Goal: Task Accomplishment & Management: Manage account settings

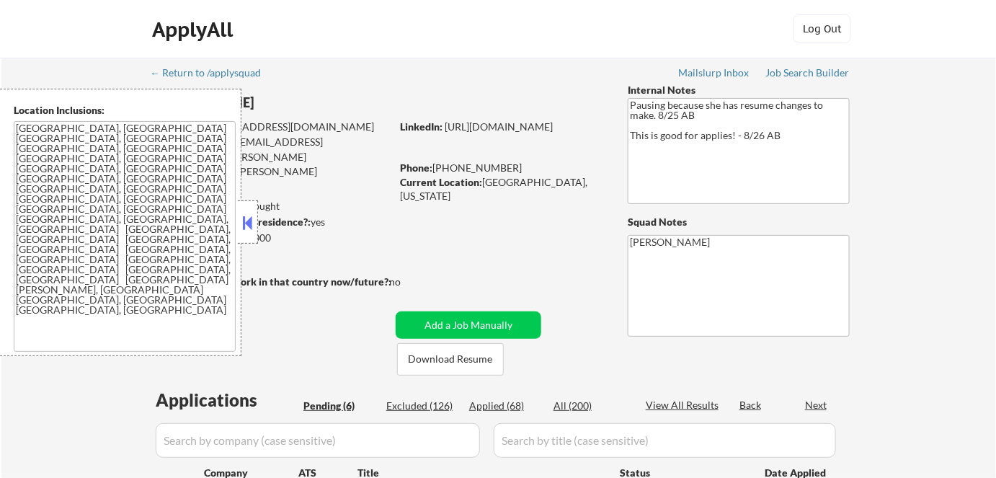
select select ""pending""
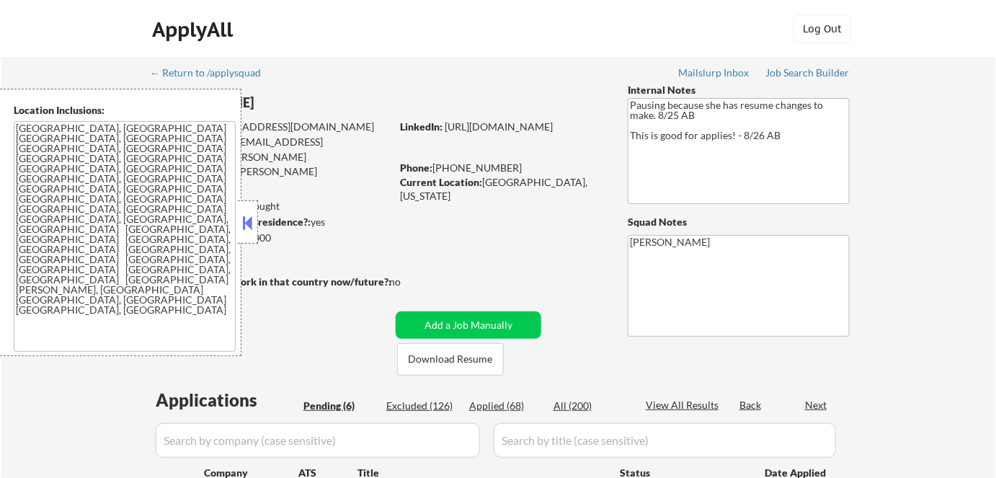
select select ""pending""
click at [248, 227] on button at bounding box center [248, 223] width 16 height 22
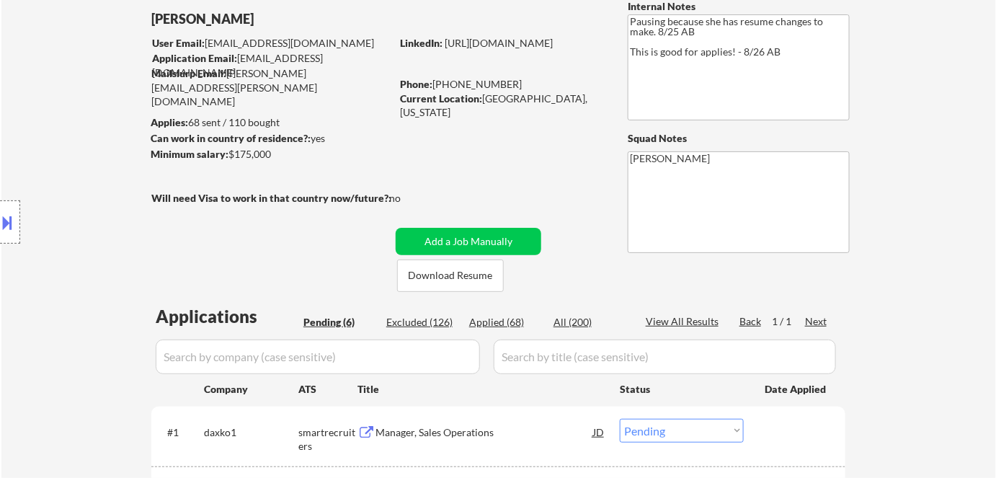
scroll to position [130, 0]
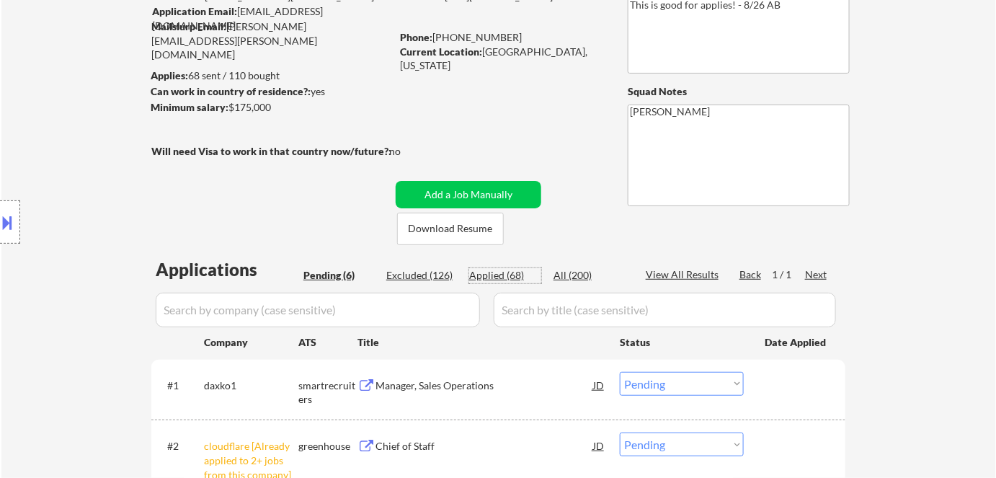
click at [503, 275] on div "Applied (68)" at bounding box center [505, 275] width 72 height 14
select select ""applied""
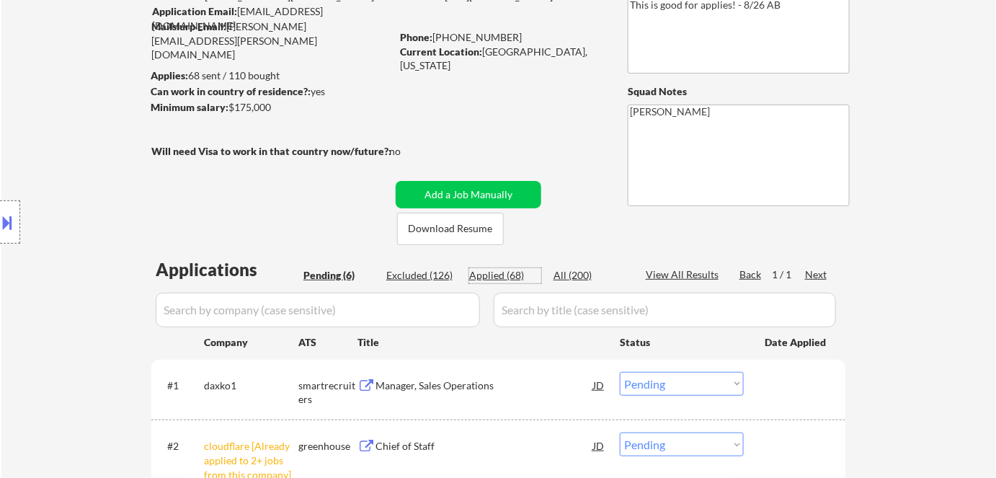
select select ""applied""
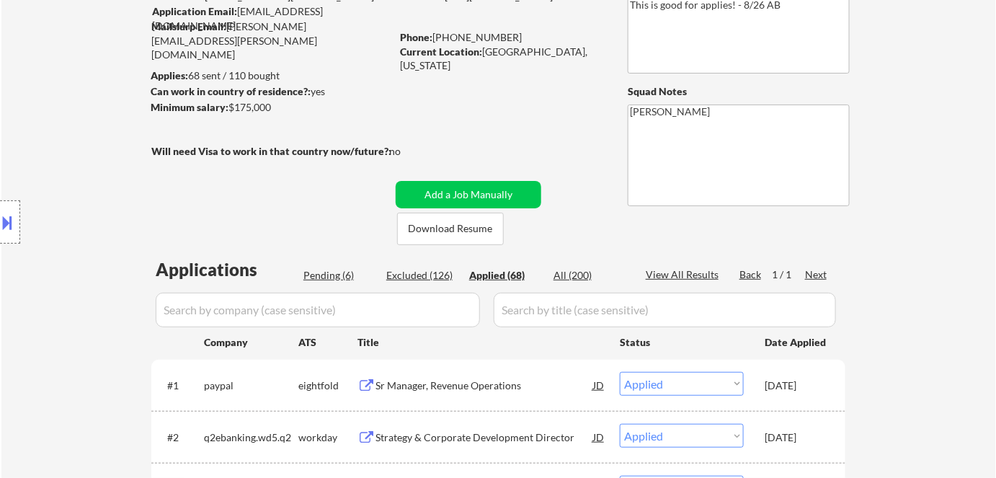
select select ""applied""
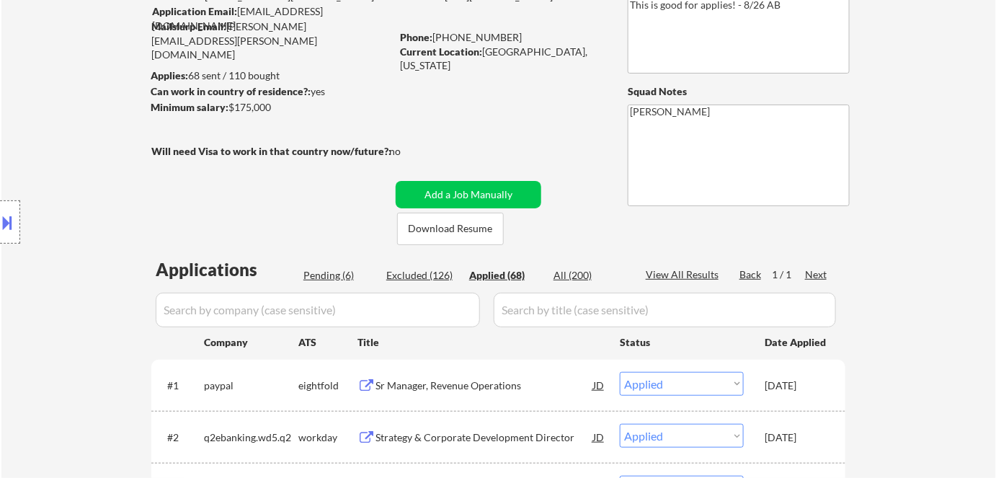
select select ""applied""
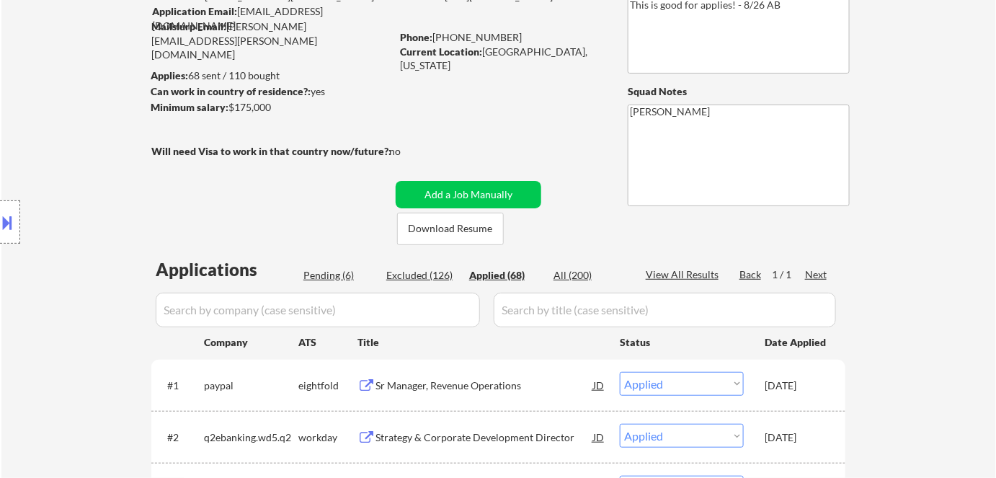
select select ""applied""
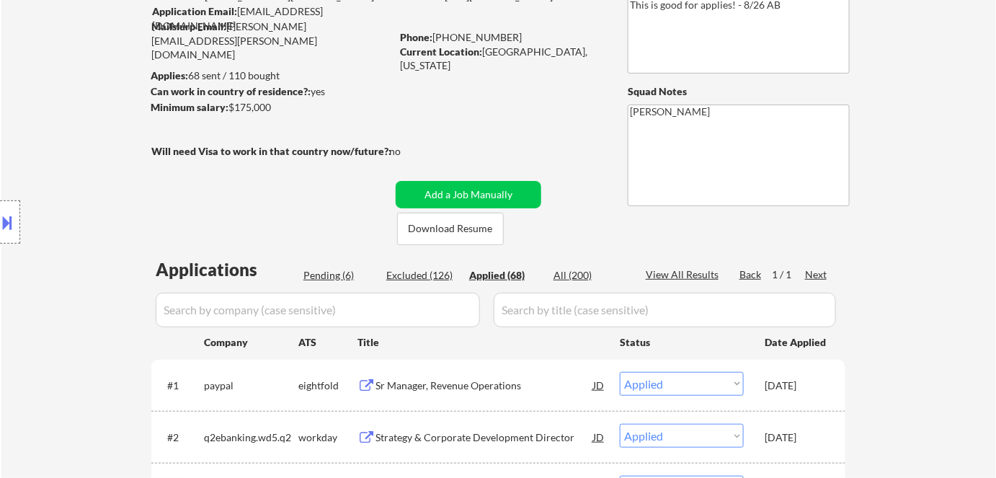
select select ""applied""
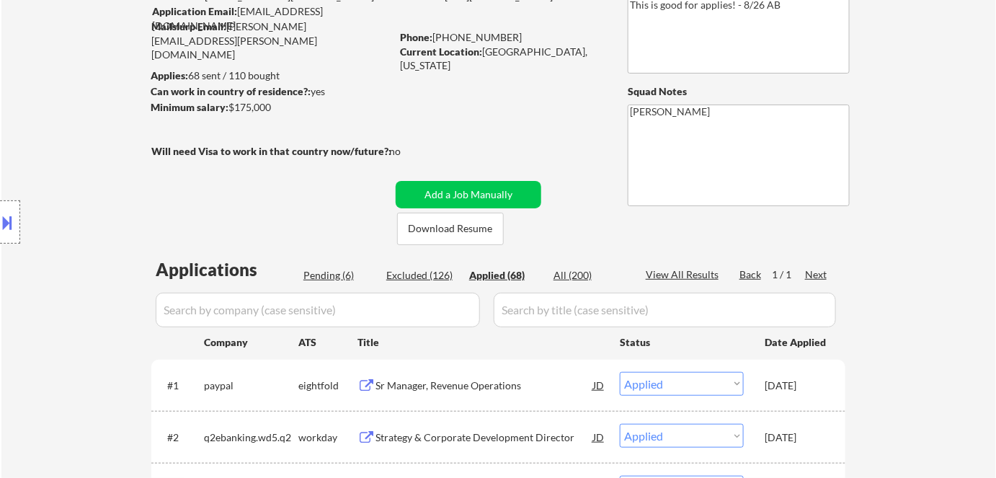
select select ""applied""
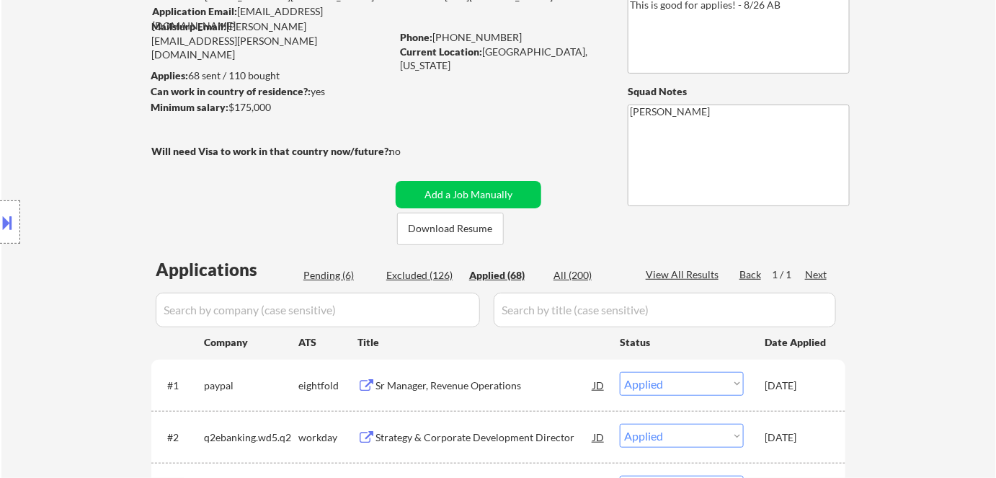
select select ""applied""
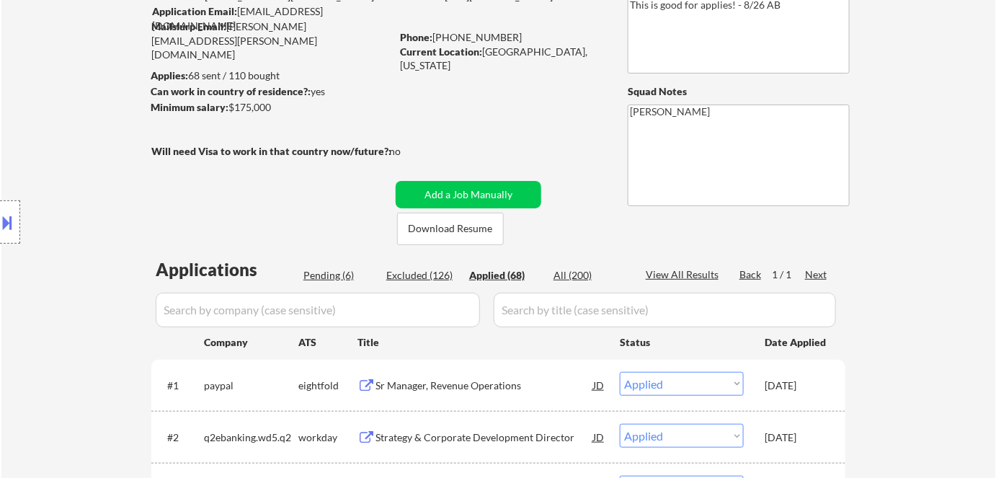
select select ""applied""
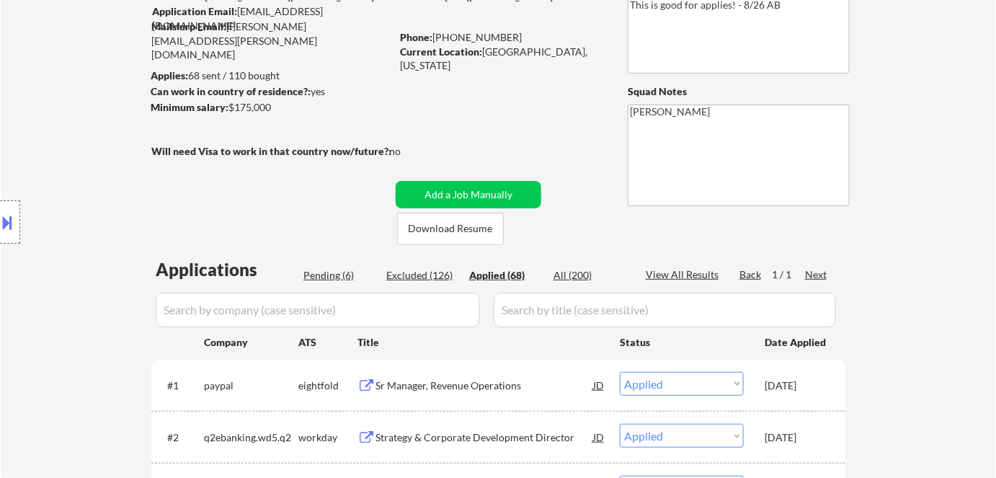
select select ""applied""
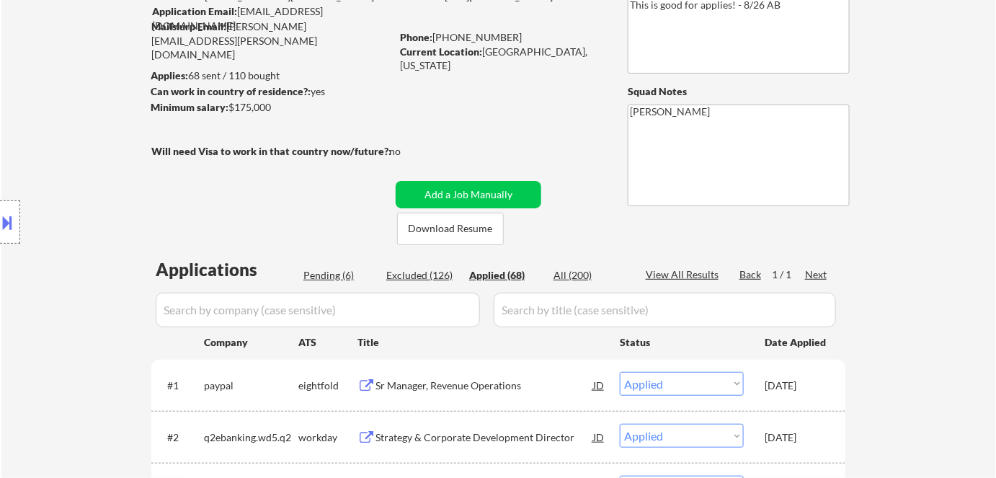
select select ""applied""
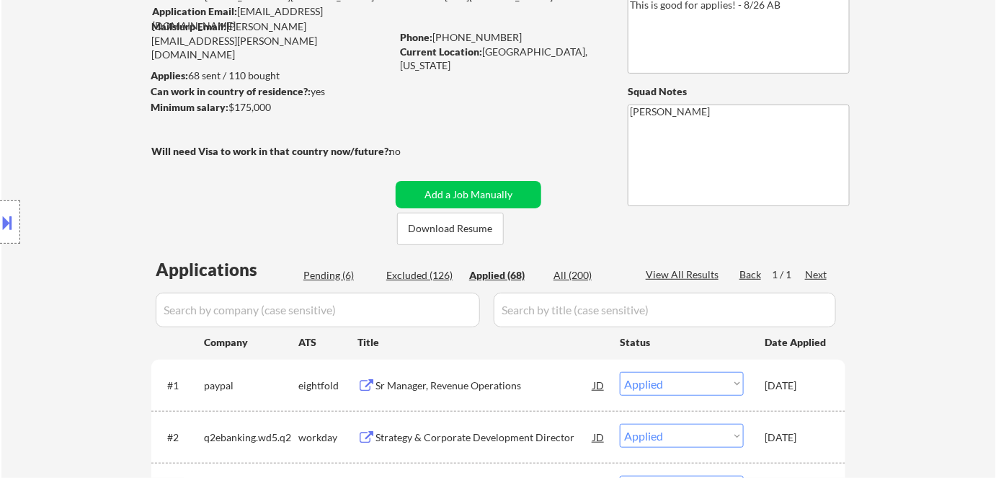
select select ""applied""
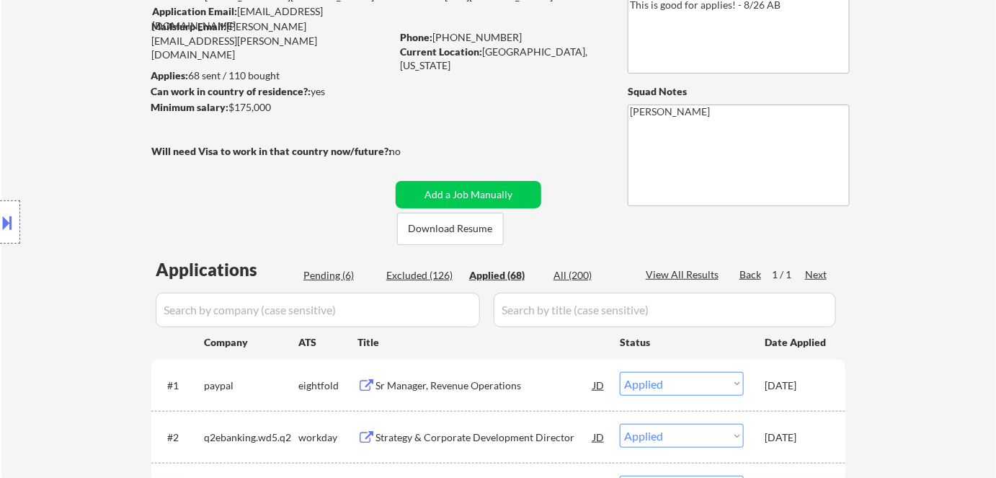
select select ""applied""
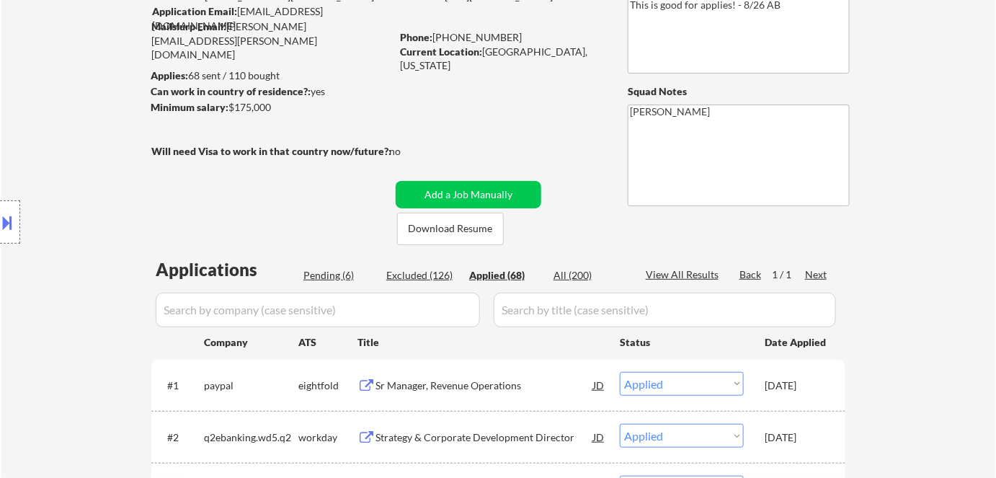
select select ""applied""
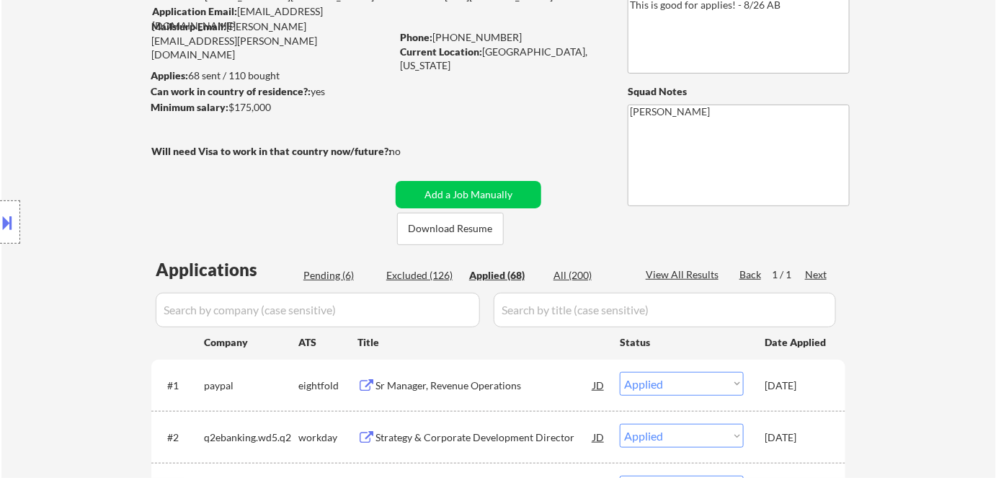
select select ""applied""
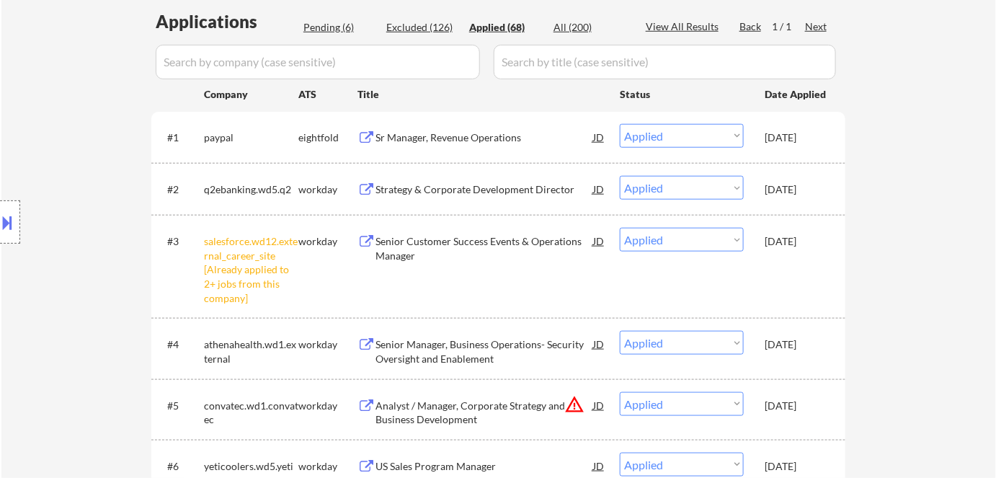
scroll to position [0, 0]
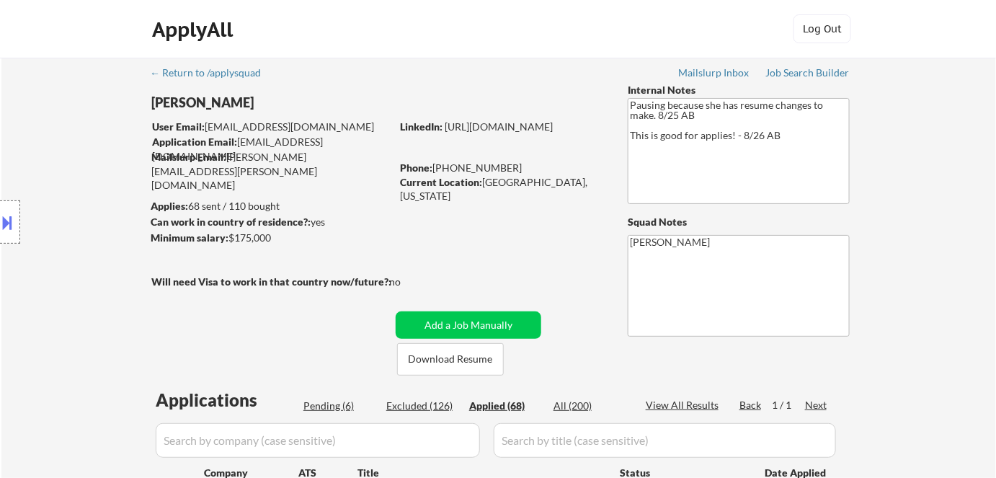
click at [563, 443] on input "input" at bounding box center [665, 440] width 342 height 35
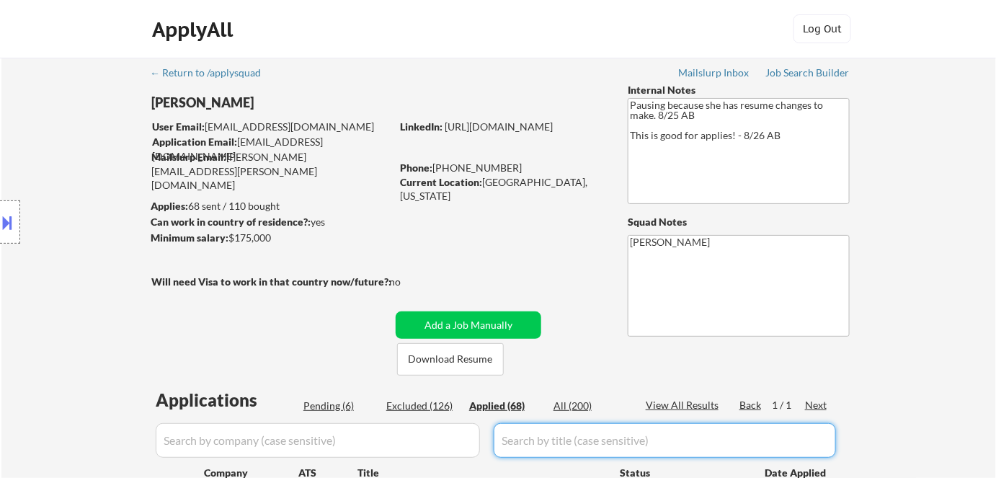
paste input "Revenue Ops Manager"
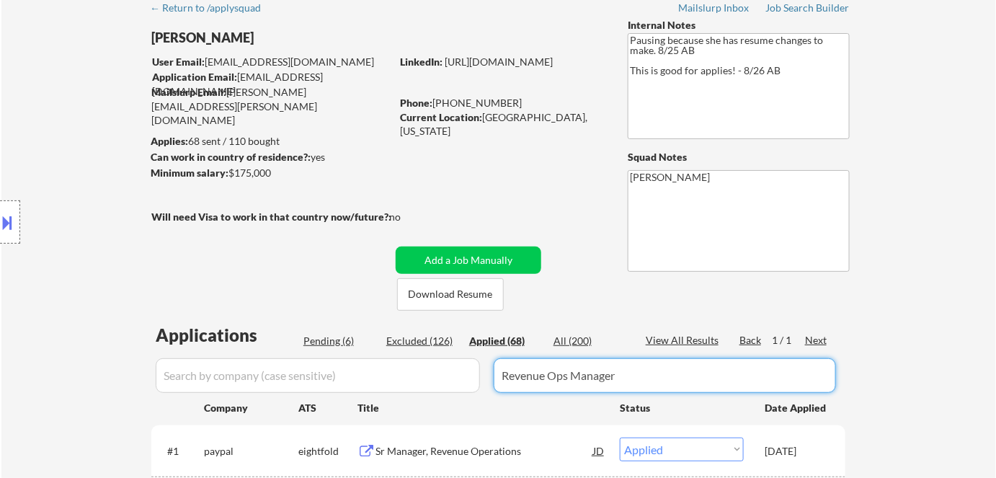
scroll to position [327, 0]
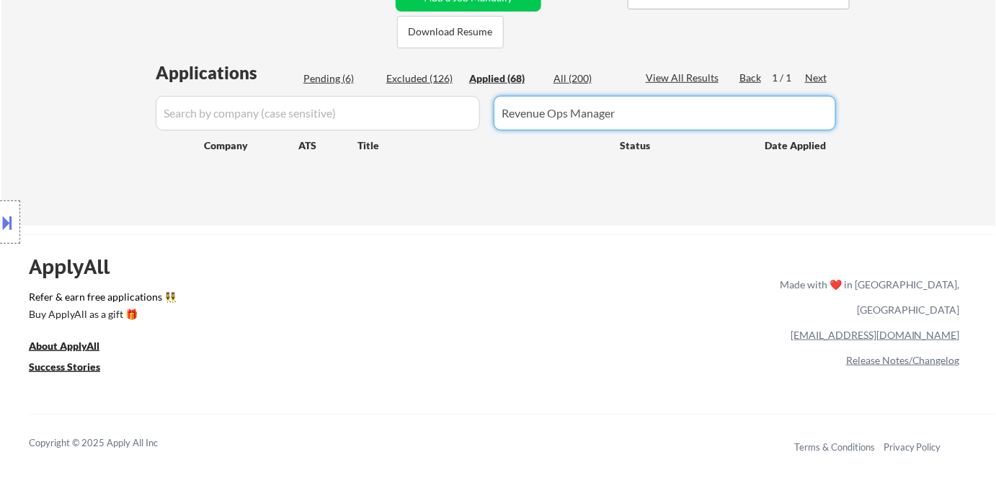
click at [776, 120] on input "input" at bounding box center [665, 113] width 342 height 35
drag, startPoint x: 546, startPoint y: 110, endPoint x: 633, endPoint y: 117, distance: 86.9
click at [633, 117] on input "input" at bounding box center [665, 113] width 342 height 35
type input "Revenue"
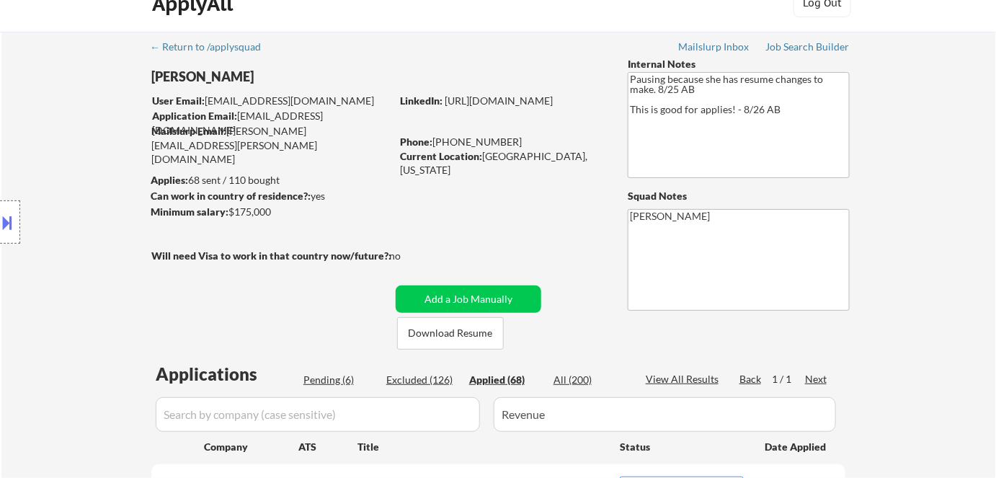
scroll to position [0, 0]
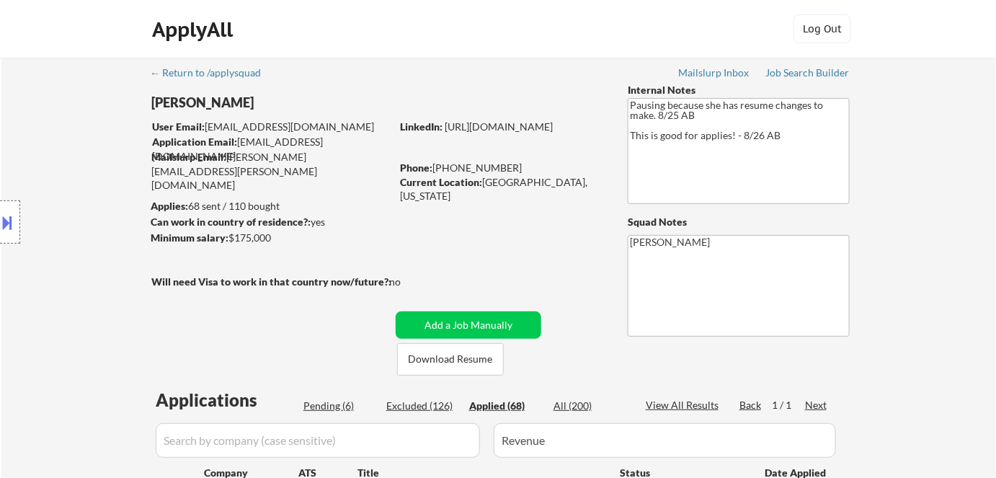
click at [342, 444] on input "input" at bounding box center [318, 440] width 324 height 35
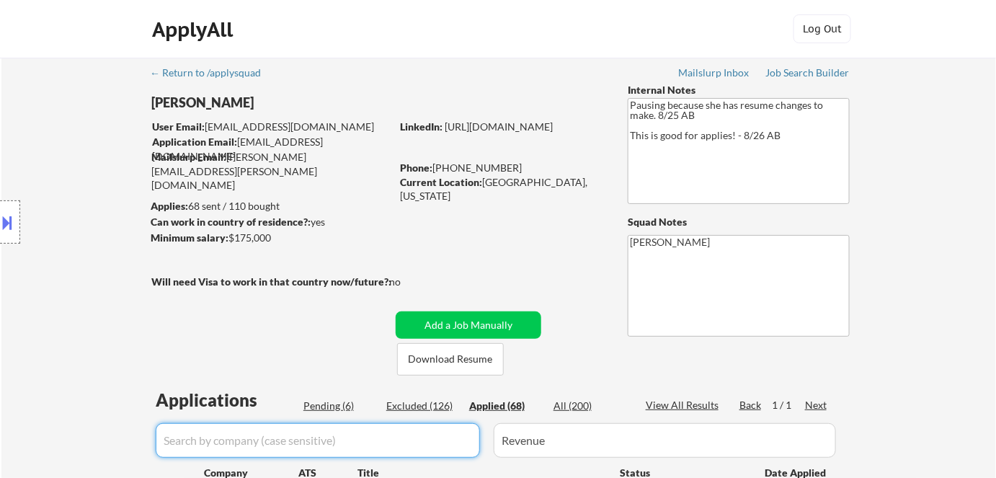
paste input "eBay"
type input "eBay"
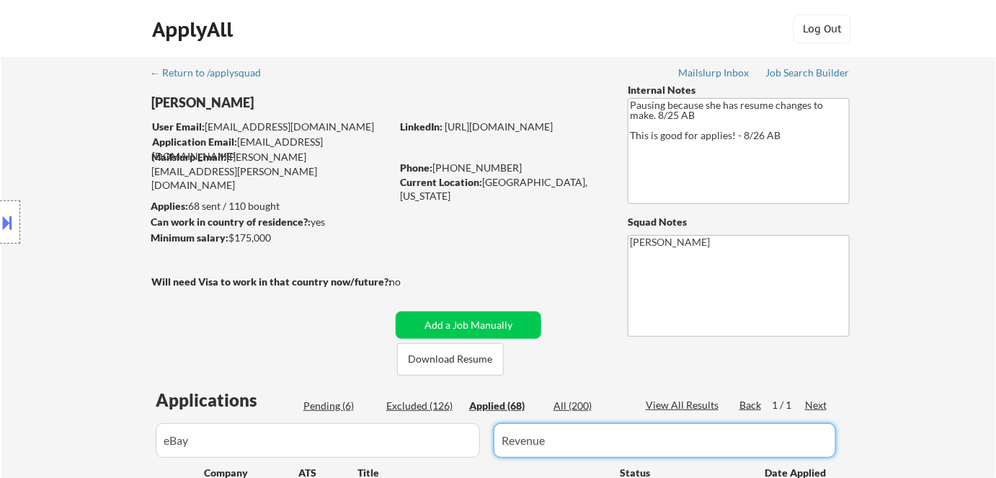
drag, startPoint x: 533, startPoint y: 446, endPoint x: 500, endPoint y: 440, distance: 34.4
click at [500, 440] on input "input" at bounding box center [665, 440] width 342 height 35
click at [559, 445] on input "input" at bounding box center [665, 440] width 342 height 35
drag, startPoint x: 579, startPoint y: 440, endPoint x: 489, endPoint y: 433, distance: 90.5
click at [489, 433] on div "Applications Pending (6) Excluded (126) Applied (68) All (200) View All Results…" at bounding box center [498, 457] width 694 height 138
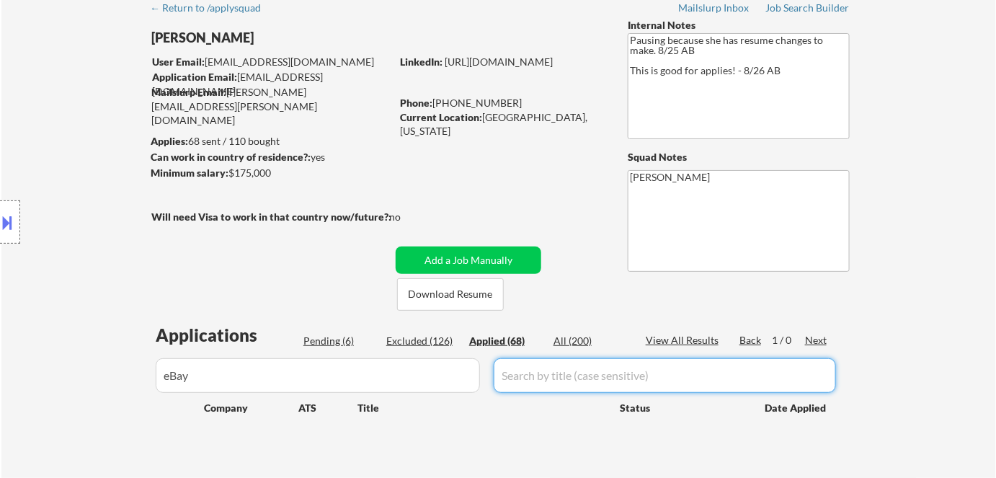
scroll to position [65, 0]
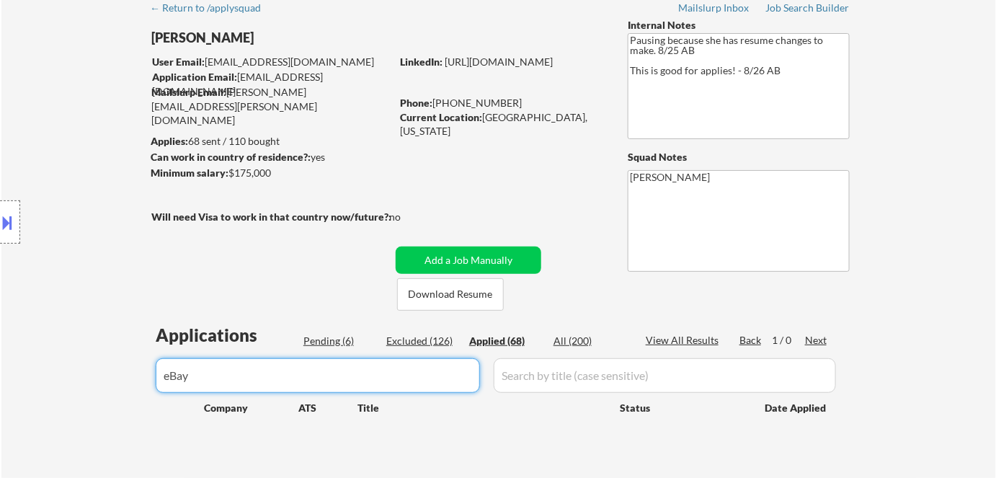
click at [438, 379] on input "input" at bounding box center [318, 375] width 324 height 35
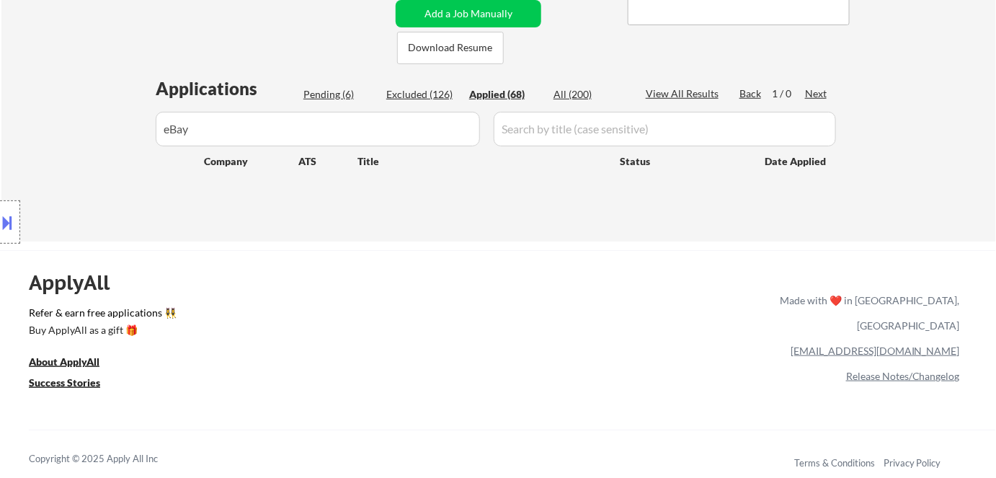
scroll to position [225, 0]
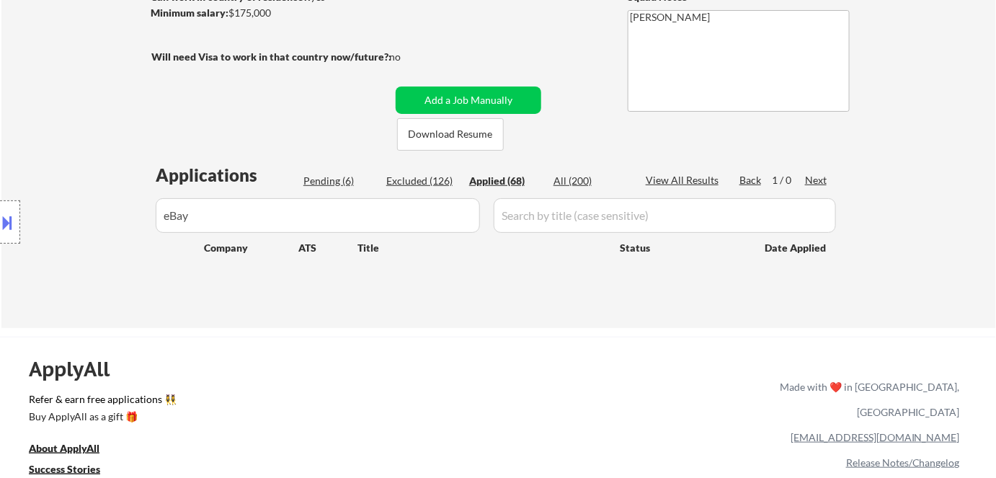
click at [246, 211] on div "Location Inclusions: Austin, TX West Lake Hills, TX Rollingwood, TX Sunset Vall…" at bounding box center [129, 222] width 258 height 267
click at [198, 213] on div "Location Inclusions: Austin, TX West Lake Hills, TX Rollingwood, TX Sunset Vall…" at bounding box center [129, 222] width 258 height 267
click at [554, 213] on input "input" at bounding box center [665, 215] width 342 height 35
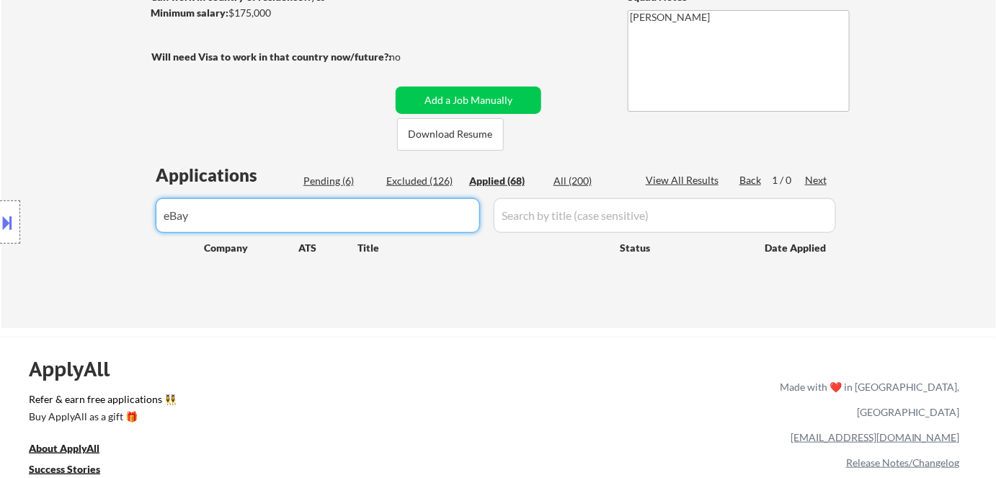
click at [296, 218] on input "input" at bounding box center [318, 215] width 324 height 35
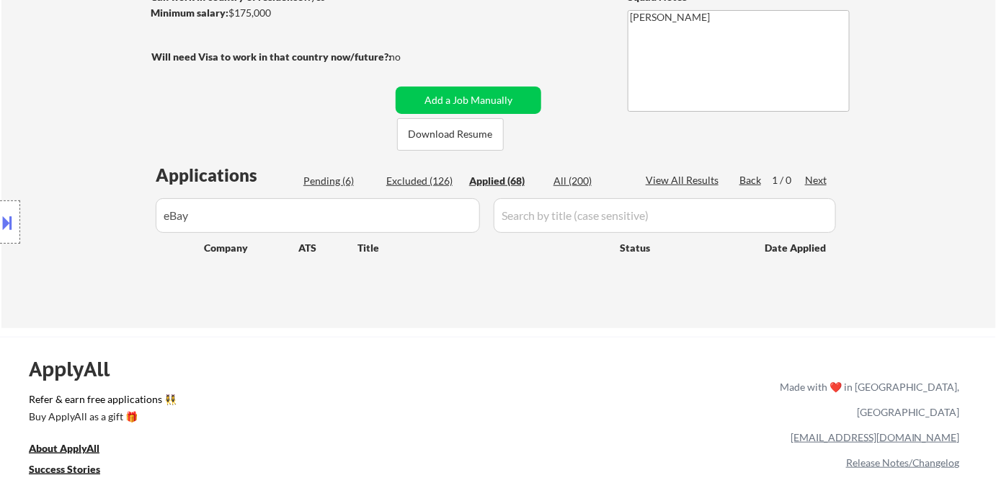
click at [196, 213] on div "Location Inclusions: Austin, TX West Lake Hills, TX Rollingwood, TX Sunset Vall…" at bounding box center [129, 222] width 258 height 267
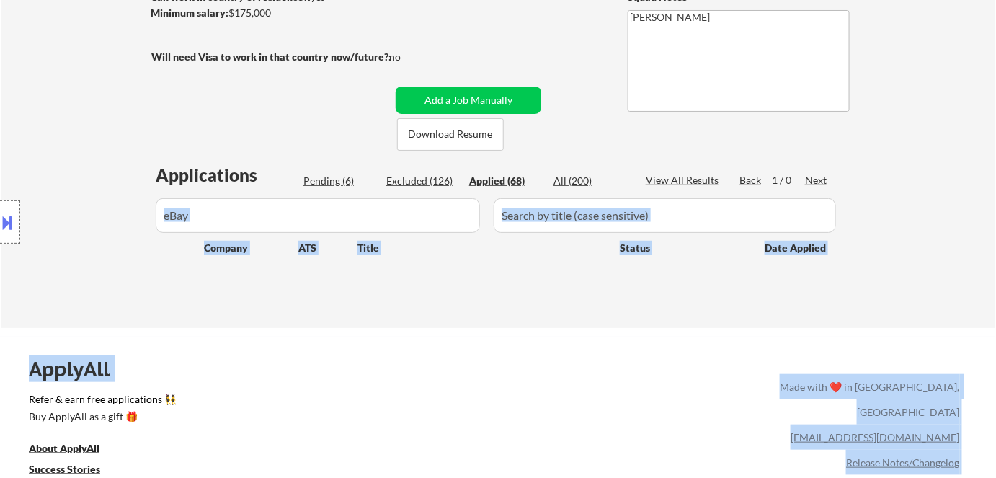
click at [258, 221] on body "← Return to /applysquad Mailslurp Inbox Job Search Builder Leslie Nelson User E…" at bounding box center [498, 14] width 996 height 478
click at [255, 218] on div "Location Inclusions: Austin, TX West Lake Hills, TX Rollingwood, TX Sunset Vall…" at bounding box center [129, 222] width 258 height 267
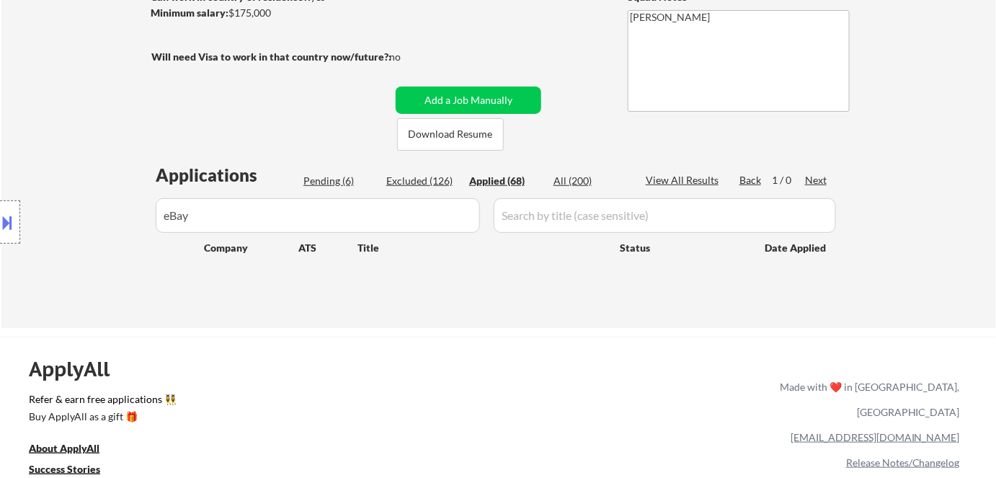
click at [203, 216] on div "Location Inclusions: Austin, TX West Lake Hills, TX Rollingwood, TX Sunset Vall…" at bounding box center [129, 222] width 258 height 267
click at [187, 218] on div "Location Inclusions: Austin, TX West Lake Hills, TX Rollingwood, TX Sunset Vall…" at bounding box center [129, 222] width 258 height 267
click at [167, 210] on div "Location Inclusions: Austin, TX West Lake Hills, TX Rollingwood, TX Sunset Vall…" at bounding box center [129, 222] width 258 height 267
click at [169, 218] on div "Location Inclusions: Austin, TX West Lake Hills, TX Rollingwood, TX Sunset Vall…" at bounding box center [129, 222] width 258 height 267
click at [249, 208] on div "Location Inclusions: Austin, TX West Lake Hills, TX Rollingwood, TX Sunset Vall…" at bounding box center [129, 222] width 258 height 267
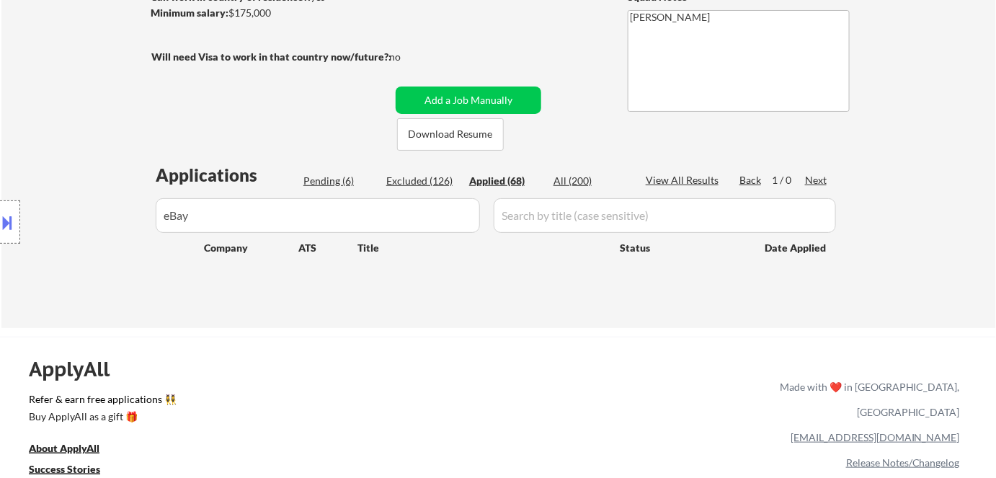
click at [245, 218] on div "Location Inclusions: Austin, TX West Lake Hills, TX Rollingwood, TX Sunset Vall…" at bounding box center [129, 222] width 258 height 267
click at [542, 218] on input "input" at bounding box center [665, 215] width 342 height 35
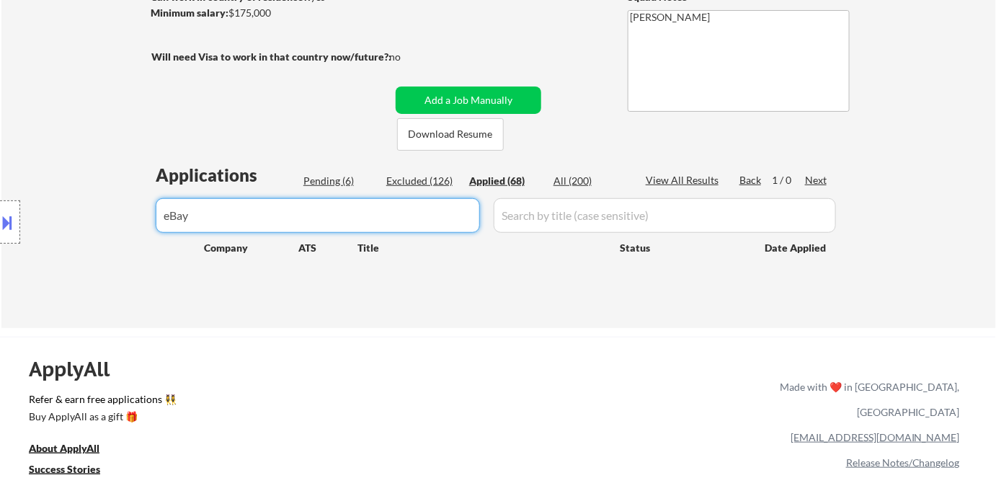
click at [376, 221] on input "input" at bounding box center [318, 215] width 324 height 35
click at [170, 213] on div "Location Inclusions: Austin, TX West Lake Hills, TX Rollingwood, TX Sunset Vall…" at bounding box center [129, 222] width 258 height 267
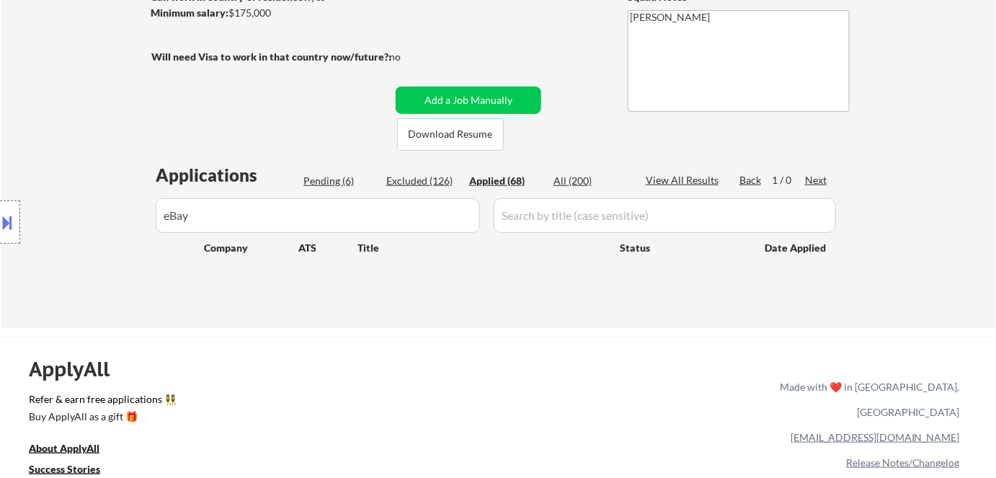
click at [194, 216] on div "Location Inclusions: Austin, TX West Lake Hills, TX Rollingwood, TX Sunset Vall…" at bounding box center [129, 222] width 258 height 267
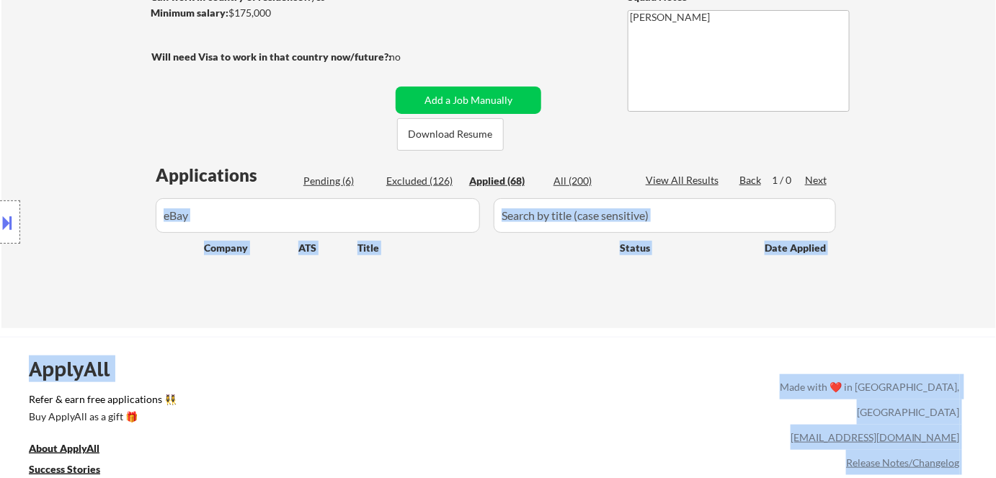
click at [258, 221] on body "← Return to /applysquad Mailslurp Inbox Job Search Builder Leslie Nelson User E…" at bounding box center [498, 14] width 996 height 478
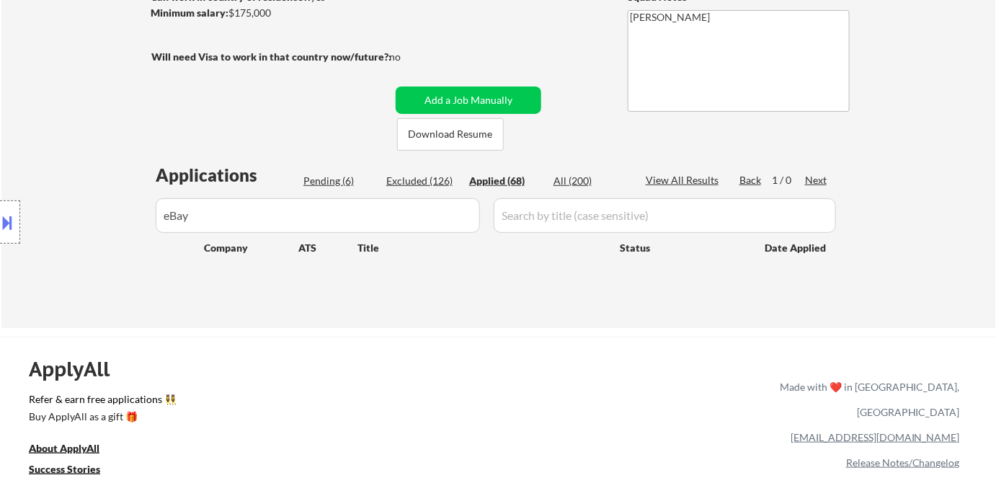
click at [277, 211] on input "input" at bounding box center [318, 215] width 324 height 35
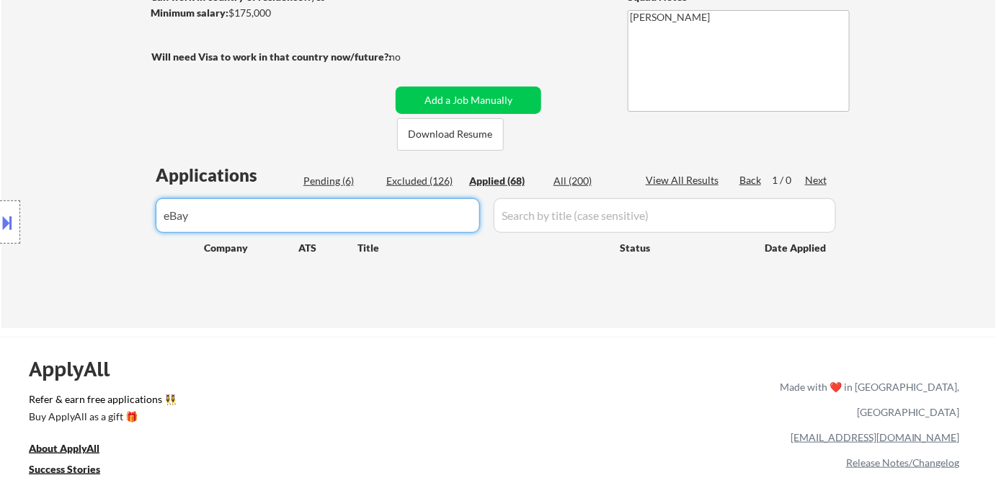
click at [430, 181] on div "Excluded (126)" at bounding box center [422, 181] width 72 height 14
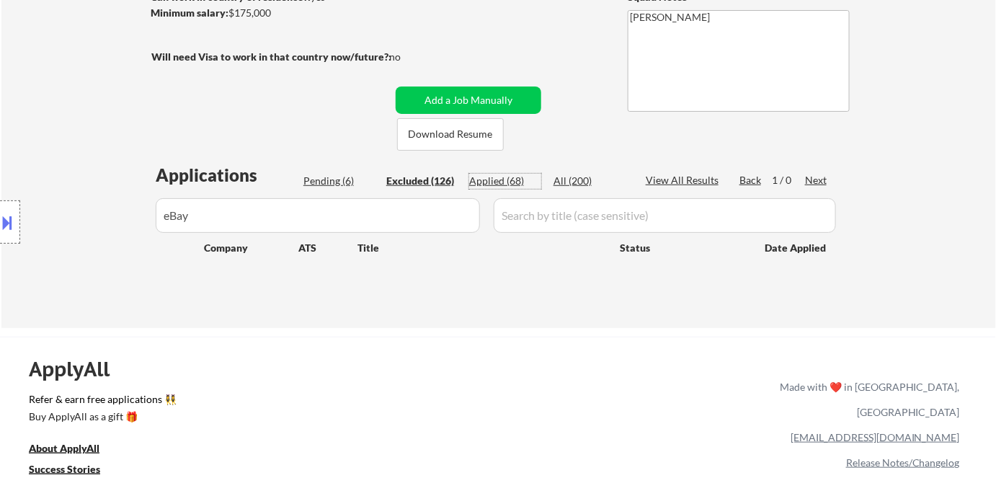
click at [510, 182] on div "Applied (68)" at bounding box center [505, 181] width 72 height 14
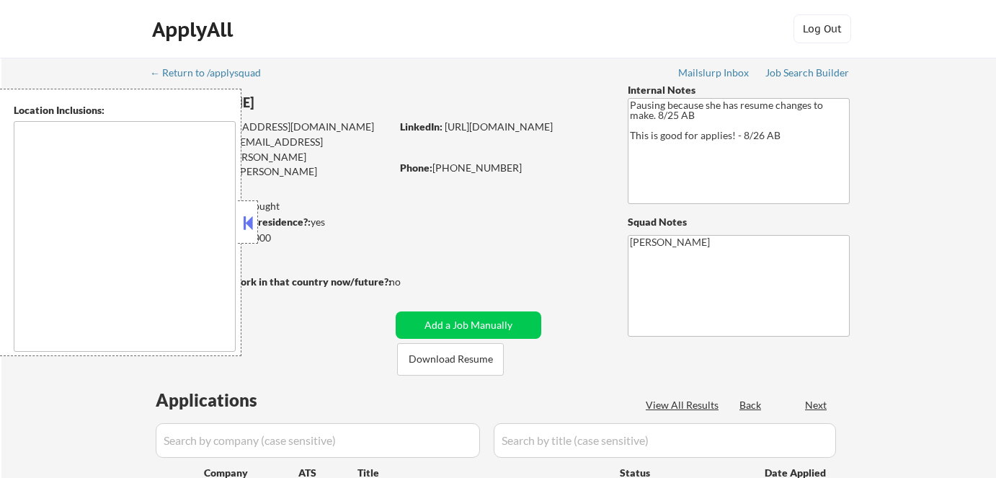
scroll to position [283, 0]
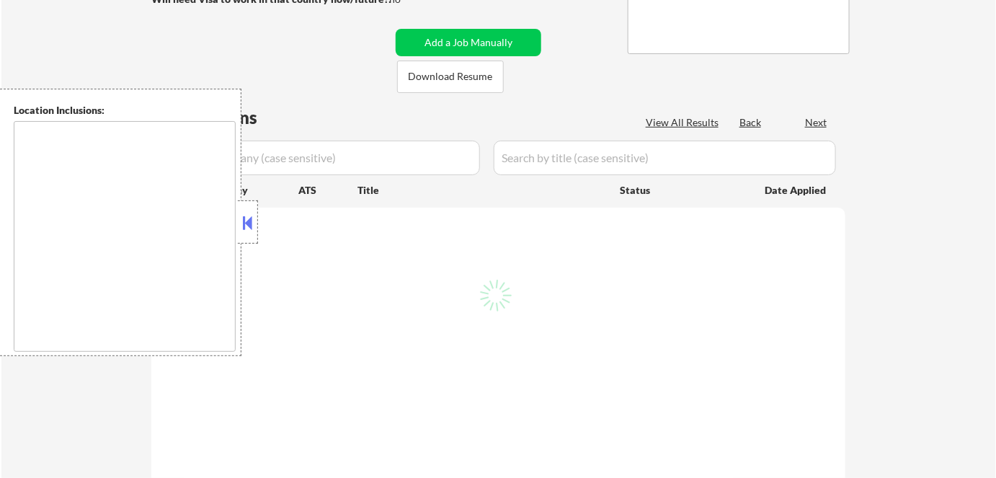
type textarea "[GEOGRAPHIC_DATA], [GEOGRAPHIC_DATA] [GEOGRAPHIC_DATA], [GEOGRAPHIC_DATA] [GEOG…"
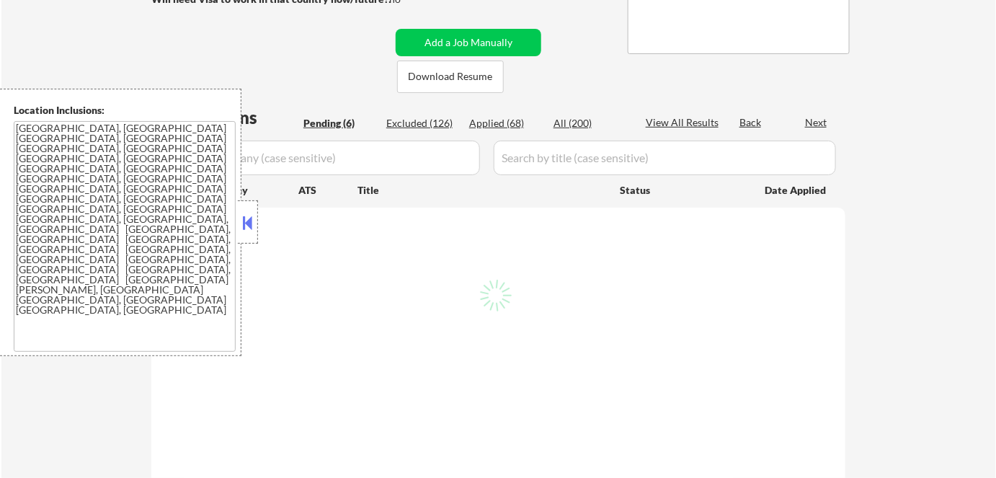
select select ""pending""
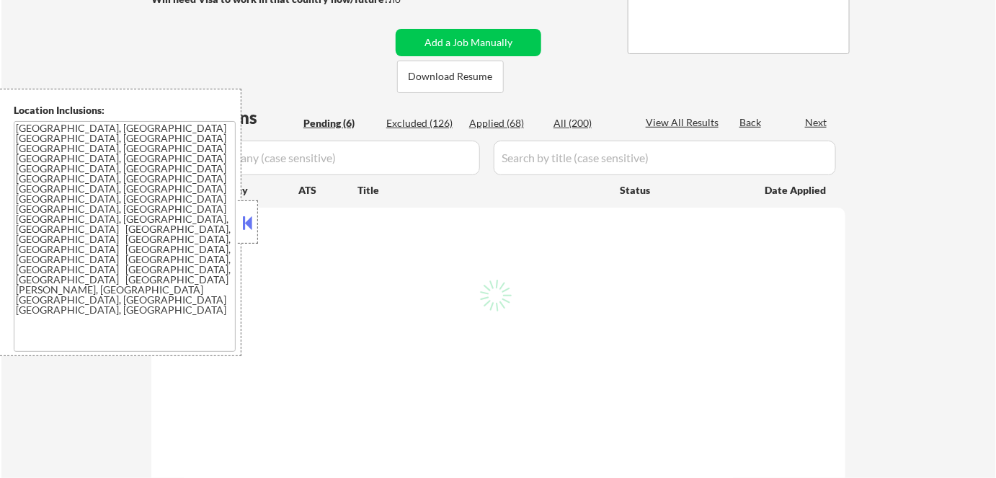
select select ""pending""
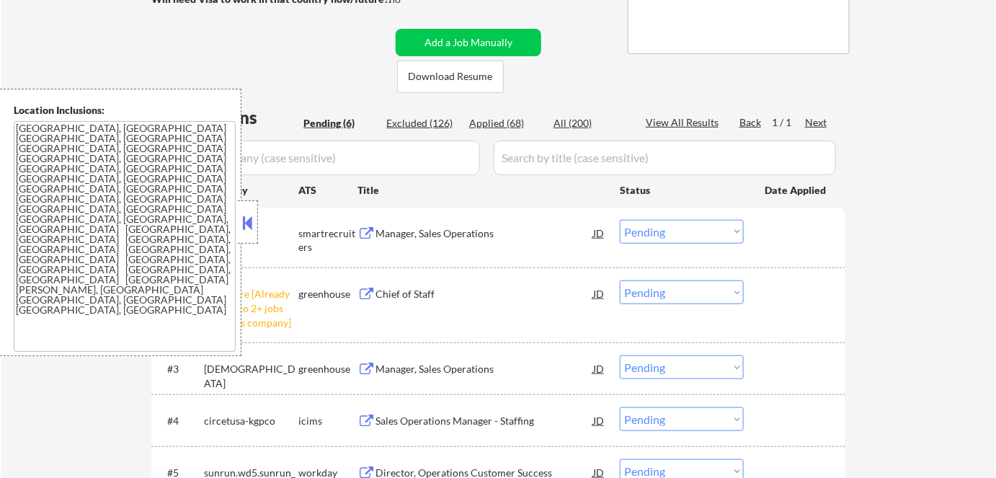
scroll to position [225, 0]
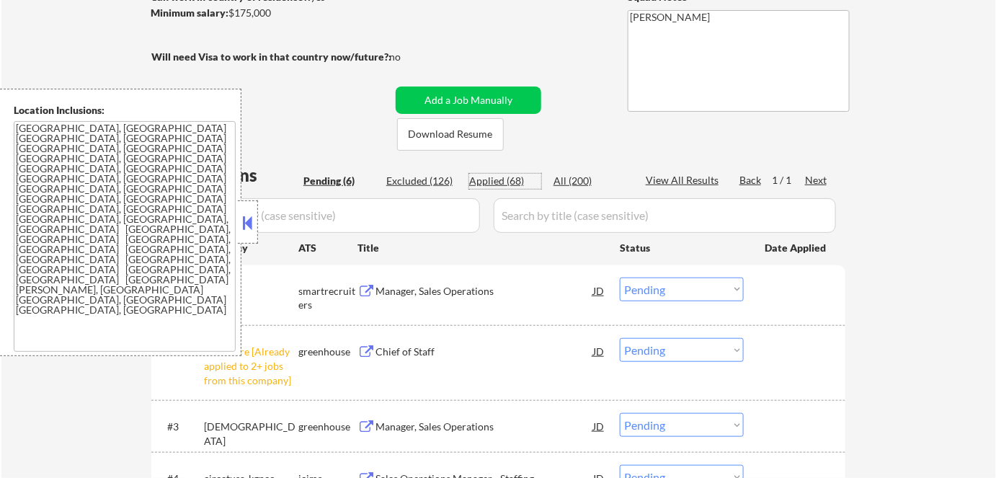
click at [502, 179] on div "Applied (68)" at bounding box center [505, 181] width 72 height 14
select select ""applied""
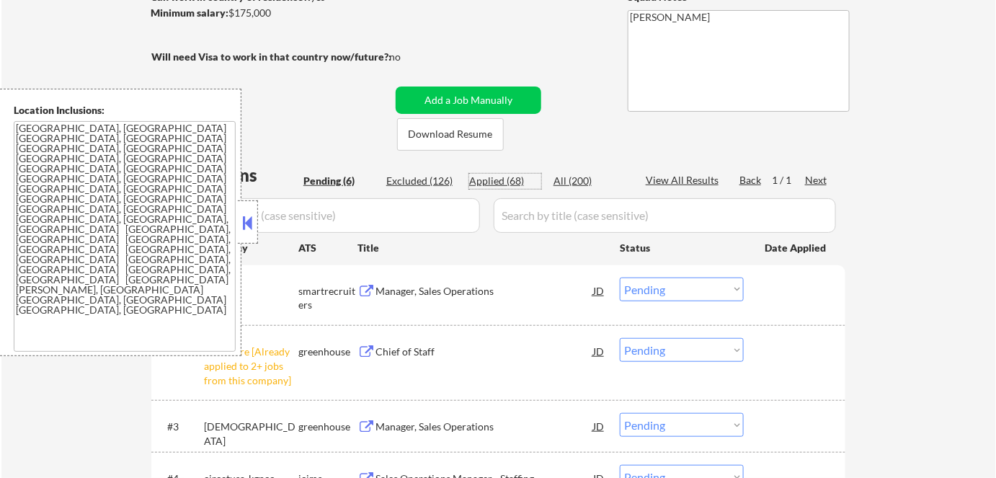
select select ""applied""
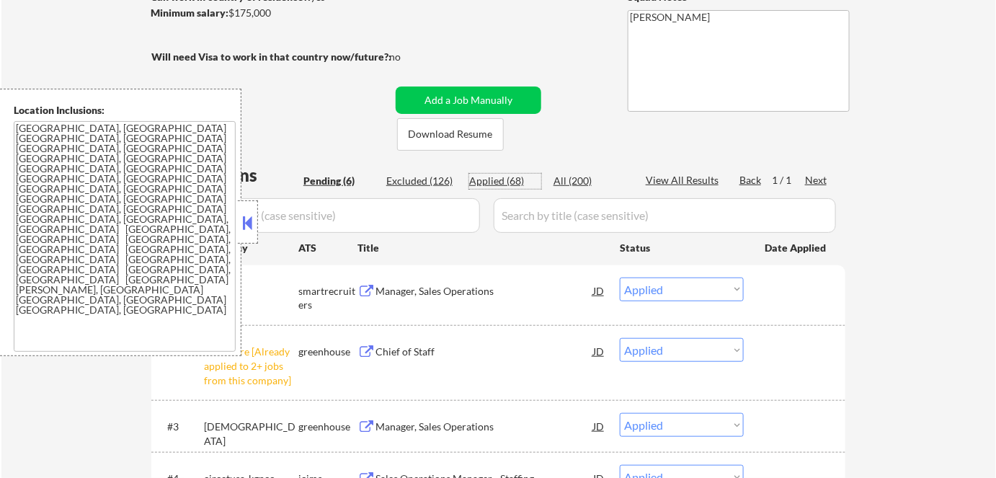
select select ""applied""
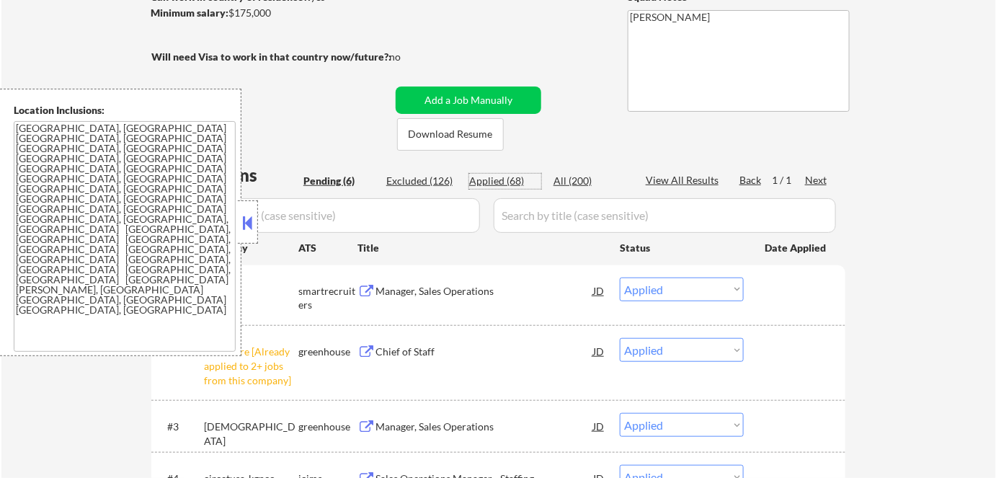
select select ""applied""
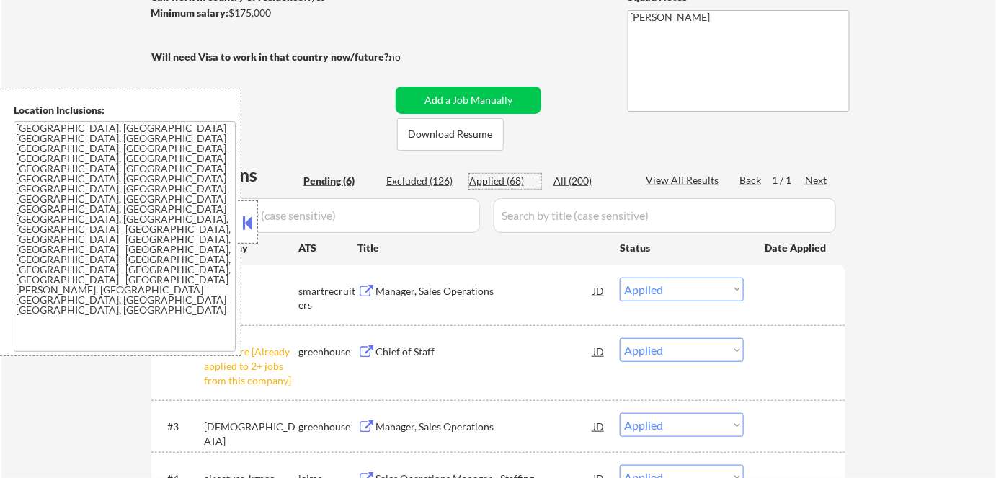
select select ""applied""
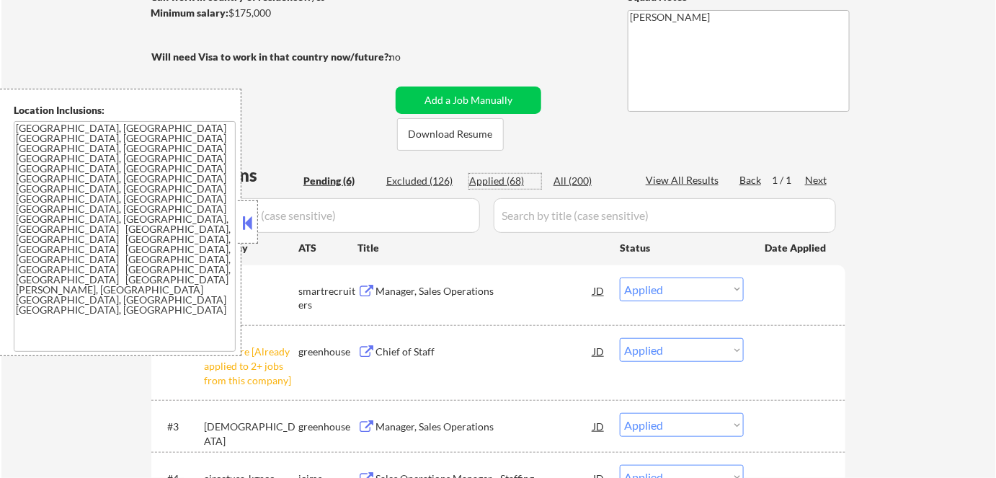
select select ""applied""
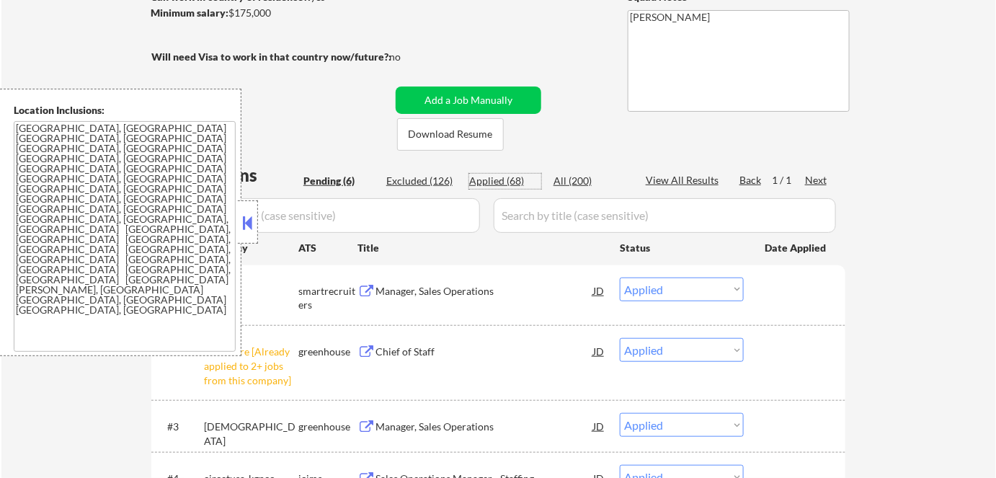
select select ""applied""
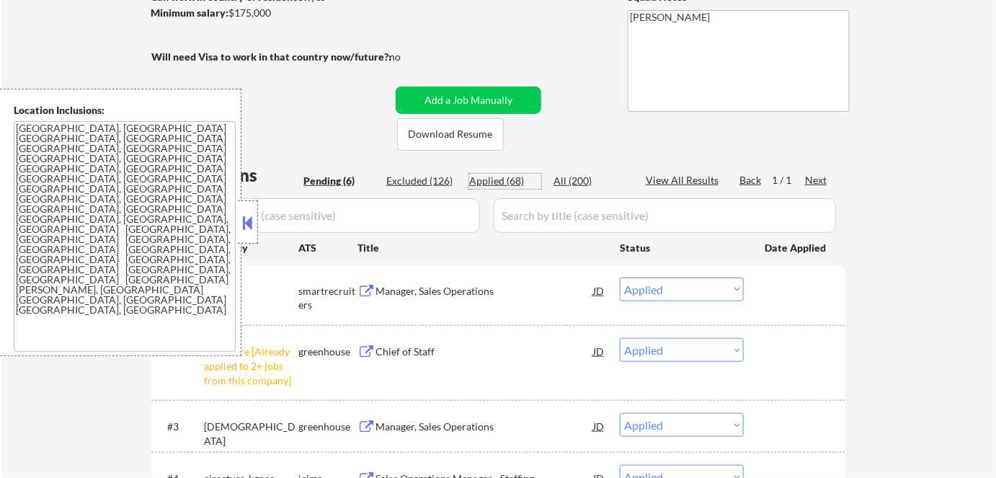
select select ""applied""
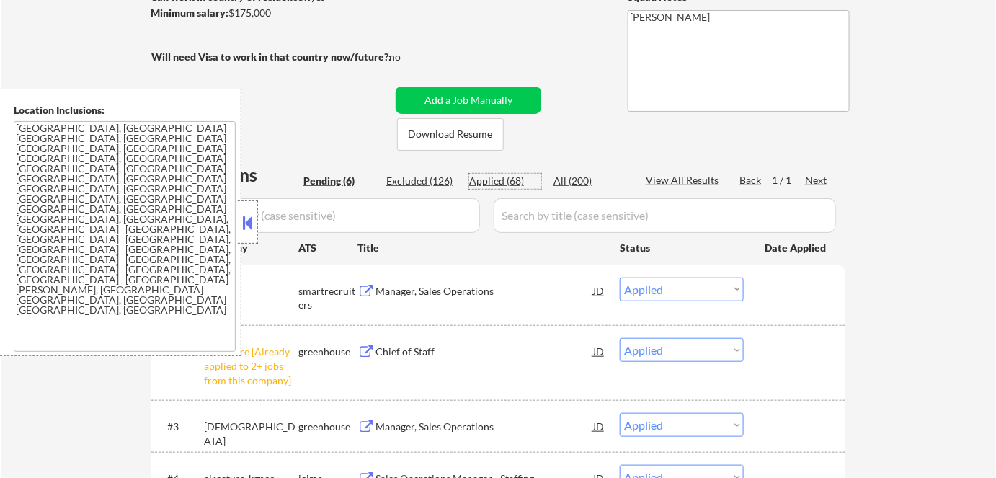
select select ""applied""
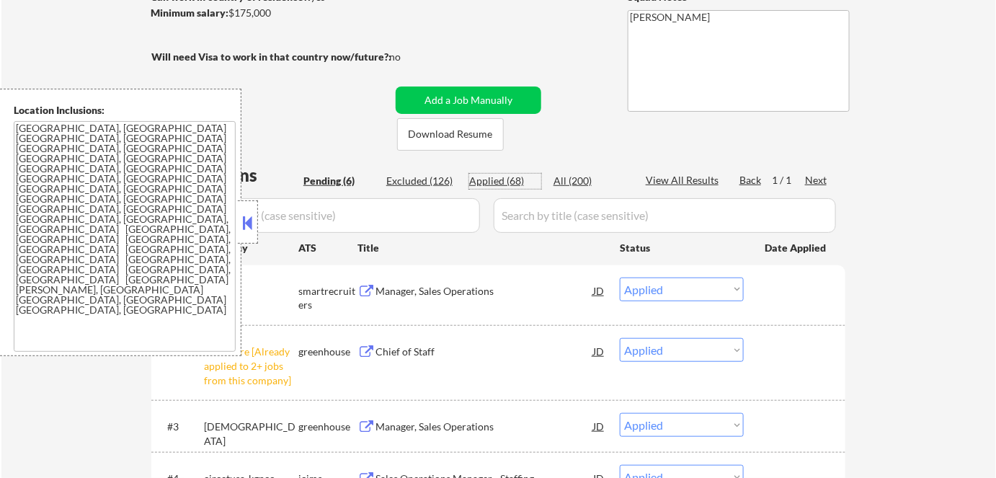
select select ""applied""
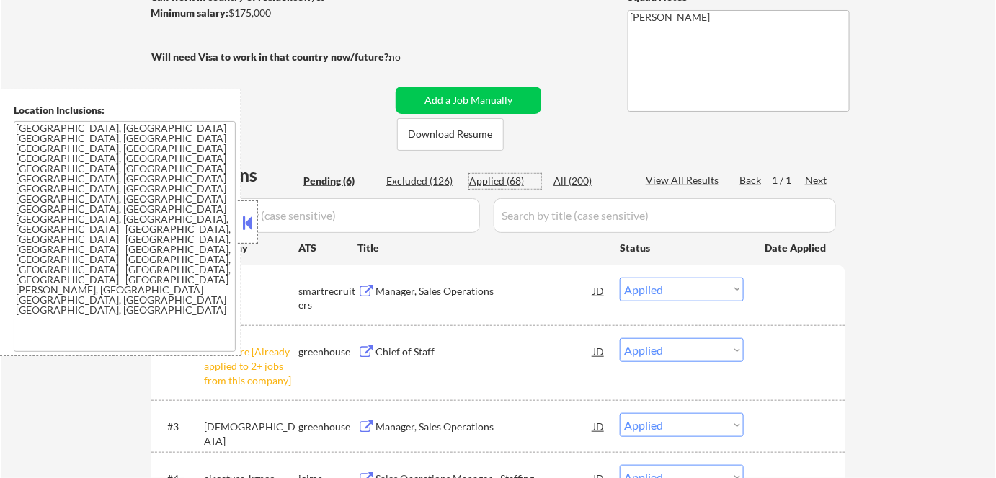
select select ""applied""
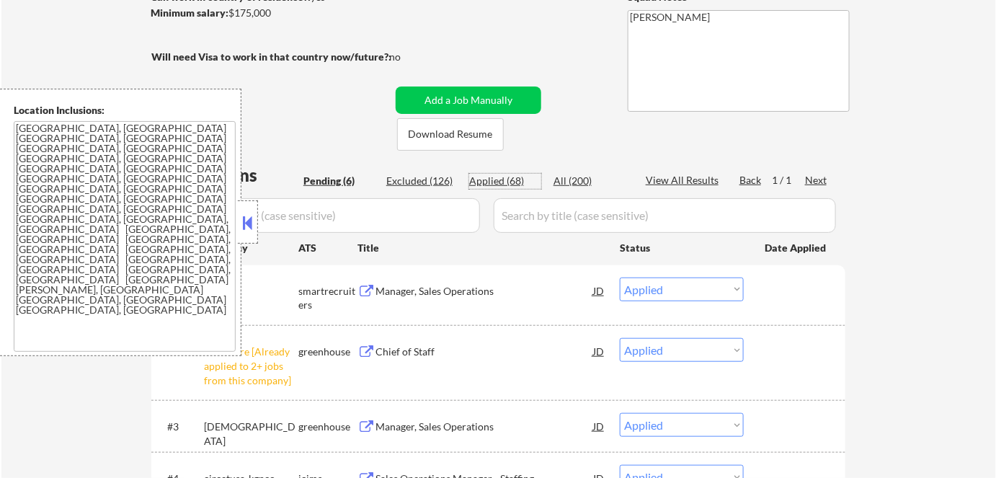
select select ""applied""
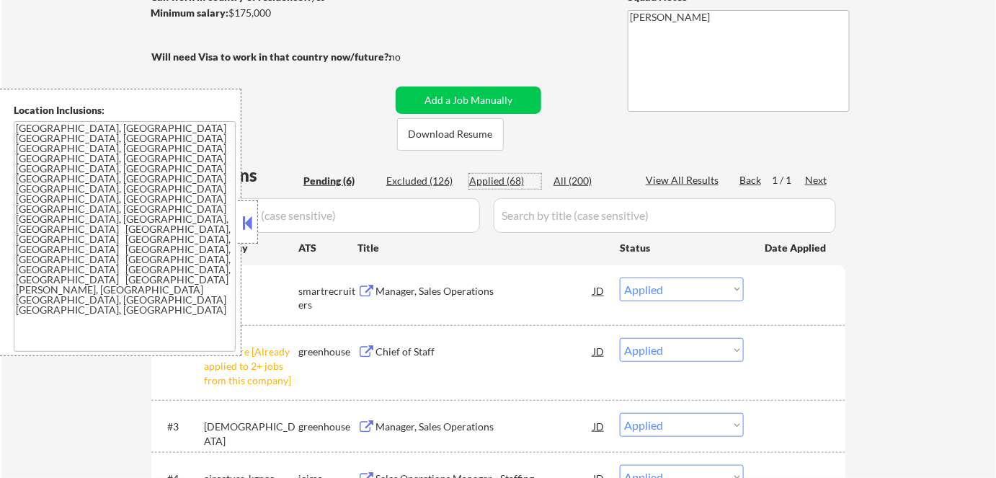
select select ""applied""
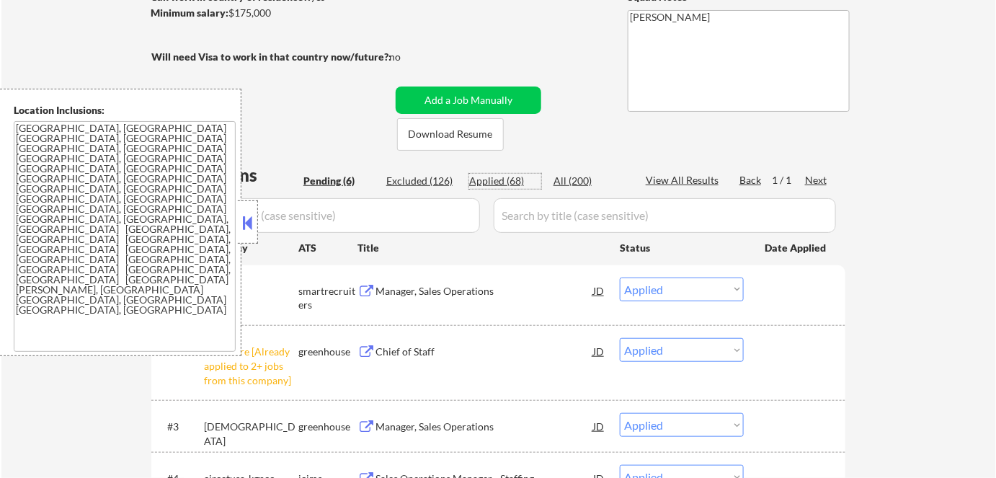
select select ""applied""
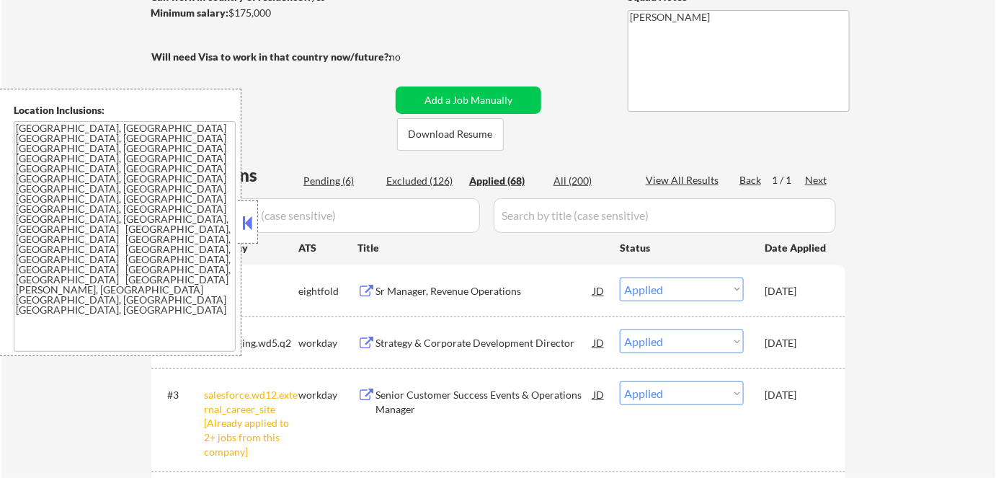
click at [250, 225] on button at bounding box center [248, 223] width 16 height 22
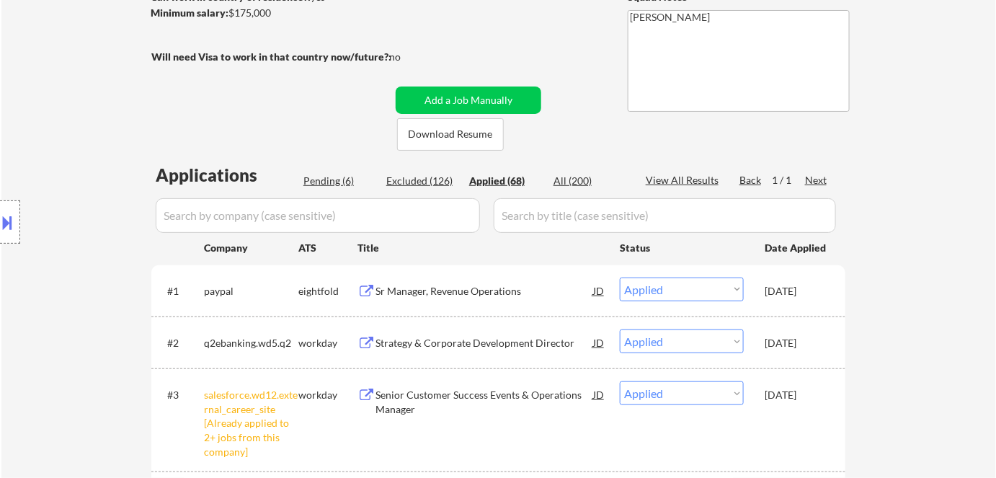
click at [594, 219] on input "input" at bounding box center [665, 215] width 342 height 35
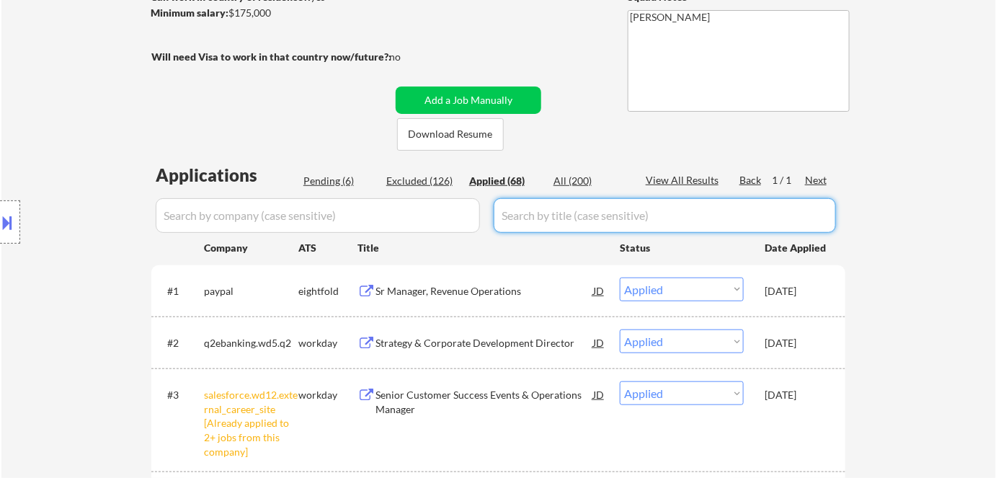
paste input "Strategy"
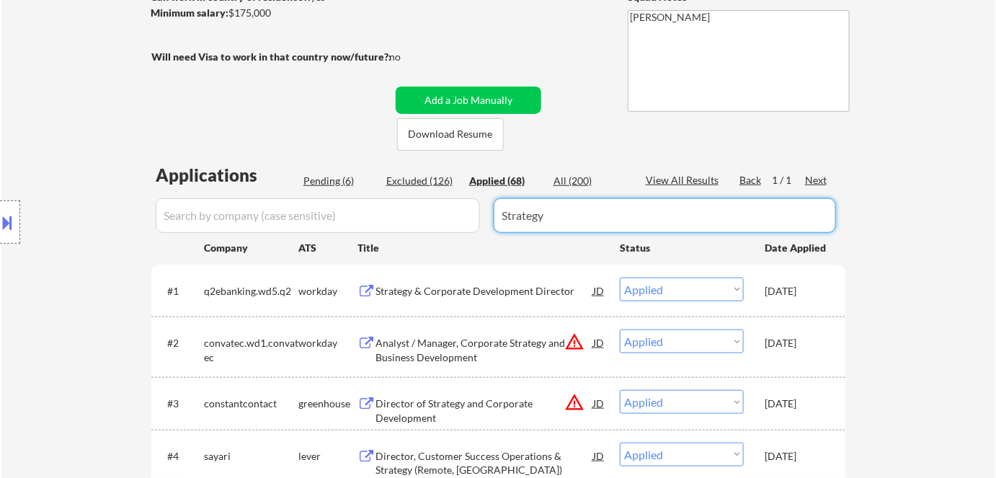
type input "Strategy"
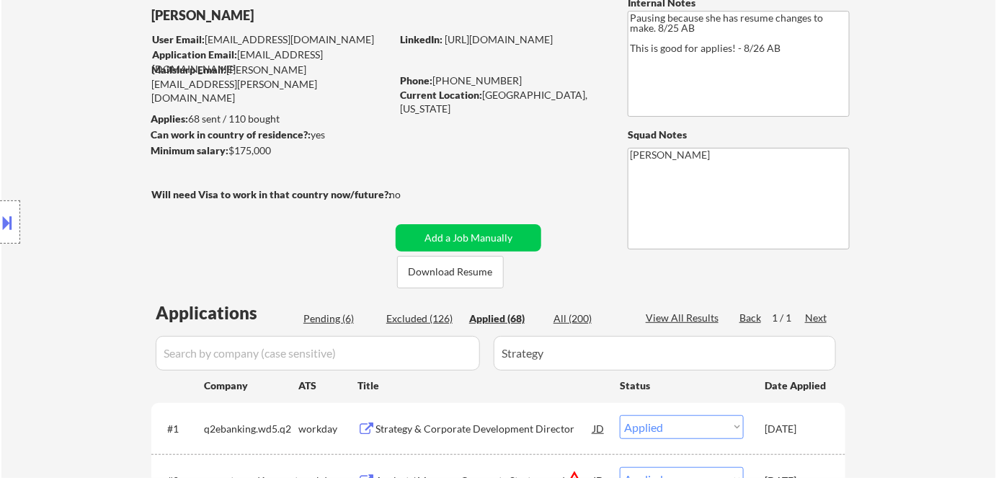
scroll to position [76, 0]
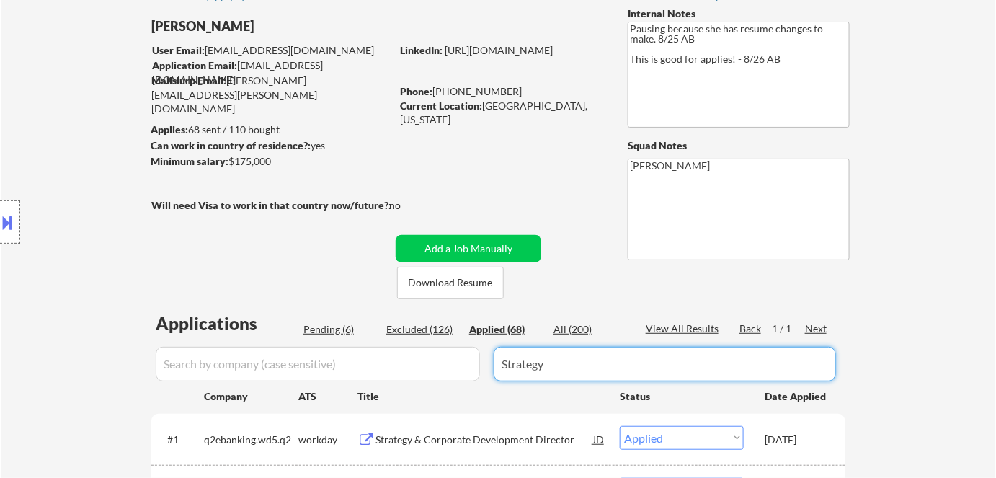
drag, startPoint x: 619, startPoint y: 363, endPoint x: 492, endPoint y: 362, distance: 127.6
click at [363, 367] on input "input" at bounding box center [318, 364] width 324 height 35
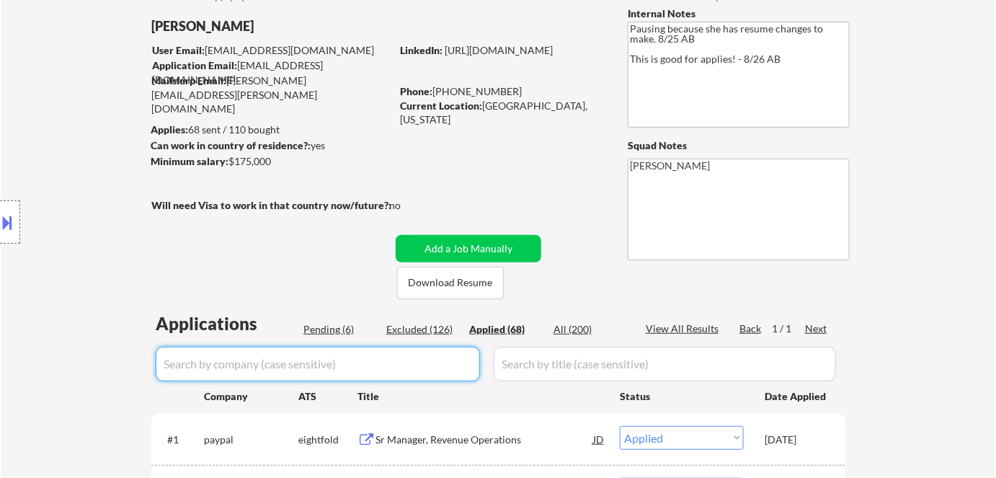
paste input "Cloudflare"
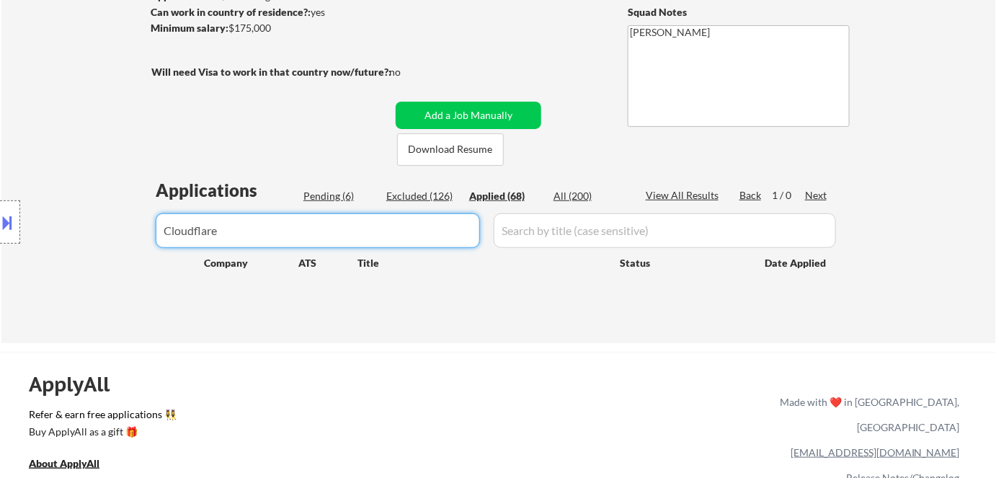
scroll to position [205, 0]
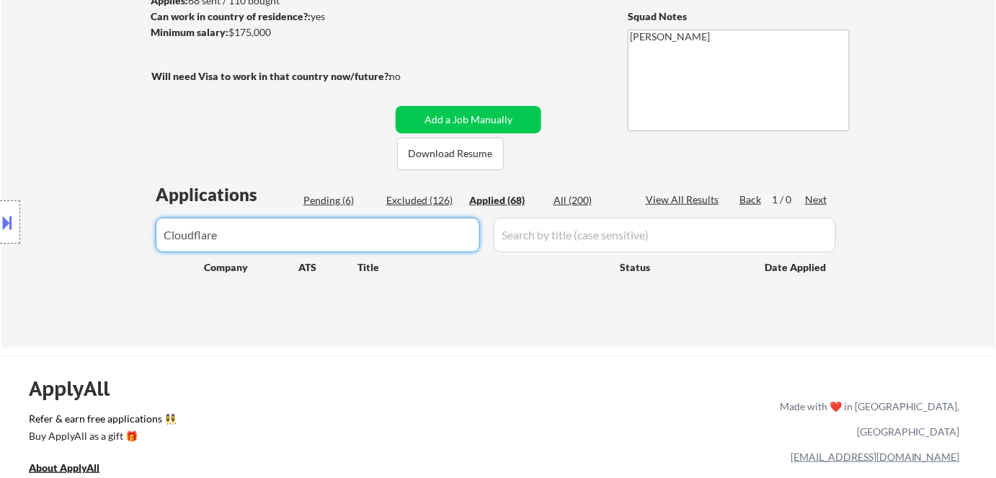
click at [327, 231] on input "input" at bounding box center [318, 235] width 324 height 35
click at [327, 233] on input "input" at bounding box center [318, 235] width 324 height 35
drag, startPoint x: 327, startPoint y: 234, endPoint x: 163, endPoint y: 234, distance: 163.6
click at [163, 234] on body "← Return to /applysquad Mailslurp Inbox Job Search Builder Leslie Nelson User E…" at bounding box center [498, 34] width 996 height 478
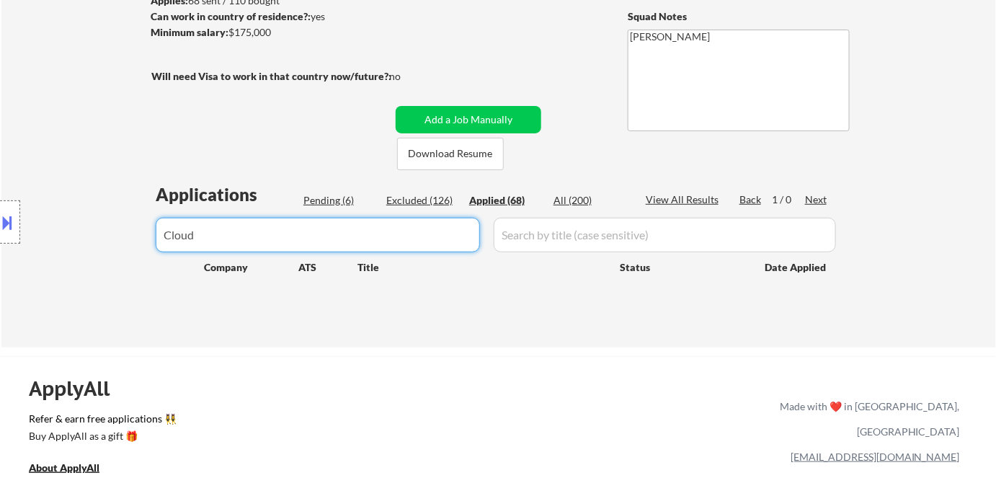
paste input "Cloudflare"
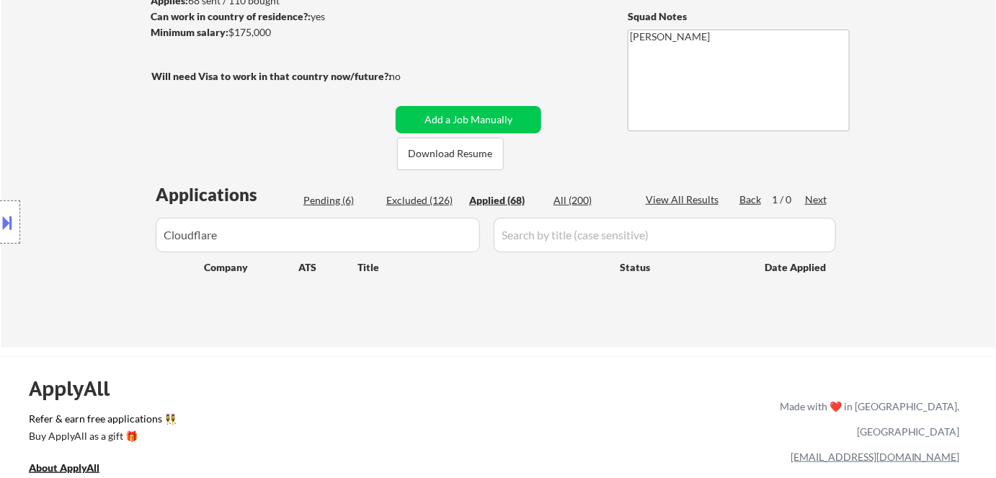
click at [171, 232] on div "Location Inclusions: Austin, TX West Lake Hills, TX Rollingwood, TX Sunset Vall…" at bounding box center [129, 222] width 258 height 267
click at [164, 234] on div "Location Inclusions: Austin, TX West Lake Hills, TX Rollingwood, TX Sunset Vall…" at bounding box center [129, 222] width 258 height 267
click at [167, 236] on div "Location Inclusions: Austin, TX West Lake Hills, TX Rollingwood, TX Sunset Vall…" at bounding box center [129, 222] width 258 height 267
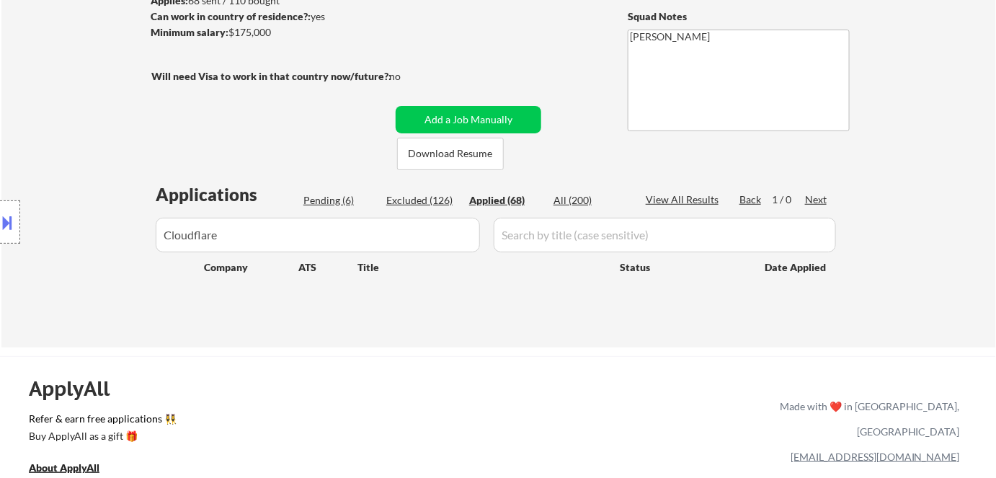
click at [187, 235] on div "Location Inclusions: Austin, TX West Lake Hills, TX Rollingwood, TX Sunset Vall…" at bounding box center [129, 222] width 258 height 267
click at [223, 233] on div "Location Inclusions: Austin, TX West Lake Hills, TX Rollingwood, TX Sunset Vall…" at bounding box center [129, 222] width 258 height 267
click at [219, 236] on div "Location Inclusions: Austin, TX West Lake Hills, TX Rollingwood, TX Sunset Vall…" at bounding box center [129, 222] width 258 height 267
click at [217, 237] on div "Location Inclusions: Austin, TX West Lake Hills, TX Rollingwood, TX Sunset Vall…" at bounding box center [129, 222] width 258 height 267
click at [215, 238] on div "Location Inclusions: Austin, TX West Lake Hills, TX Rollingwood, TX Sunset Vall…" at bounding box center [129, 222] width 258 height 267
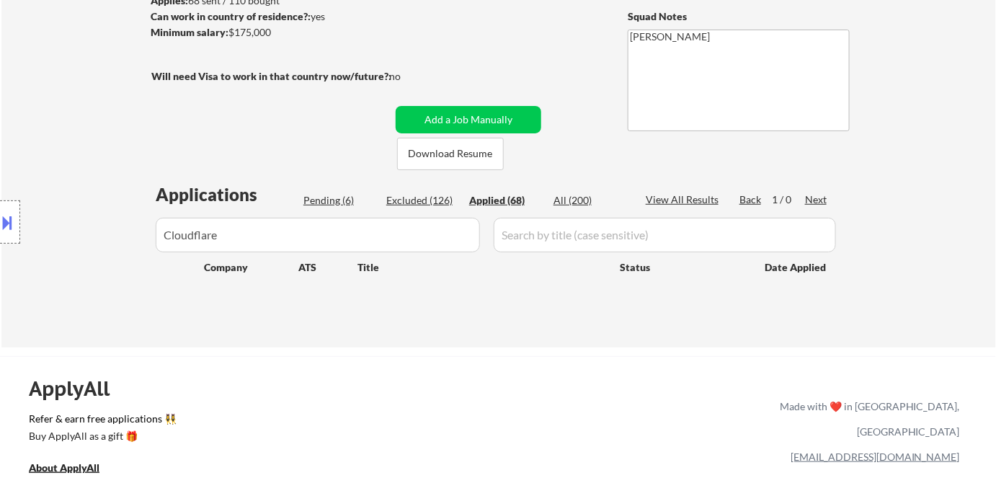
click at [247, 235] on div "Location Inclusions: Austin, TX West Lake Hills, TX Rollingwood, TX Sunset Vall…" at bounding box center [129, 222] width 258 height 267
click at [511, 231] on input "input" at bounding box center [665, 235] width 342 height 35
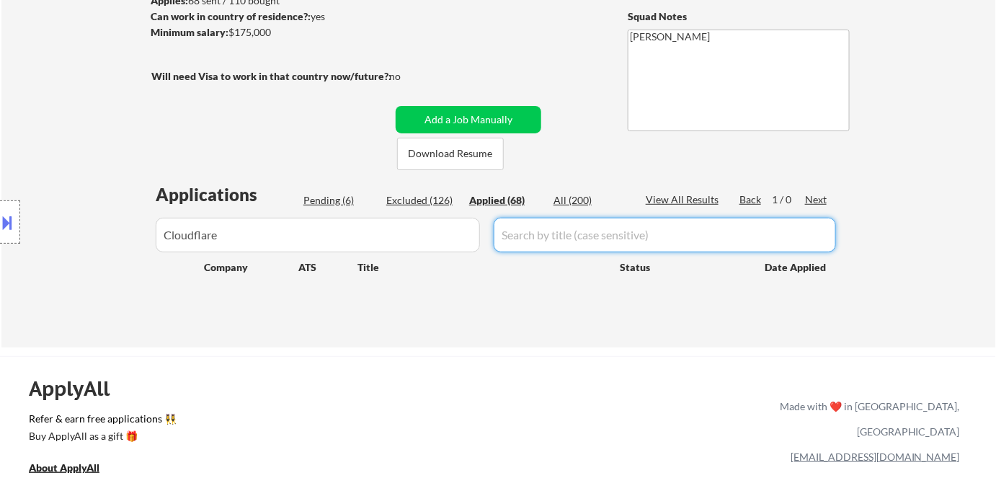
click at [368, 251] on input "input" at bounding box center [318, 235] width 324 height 35
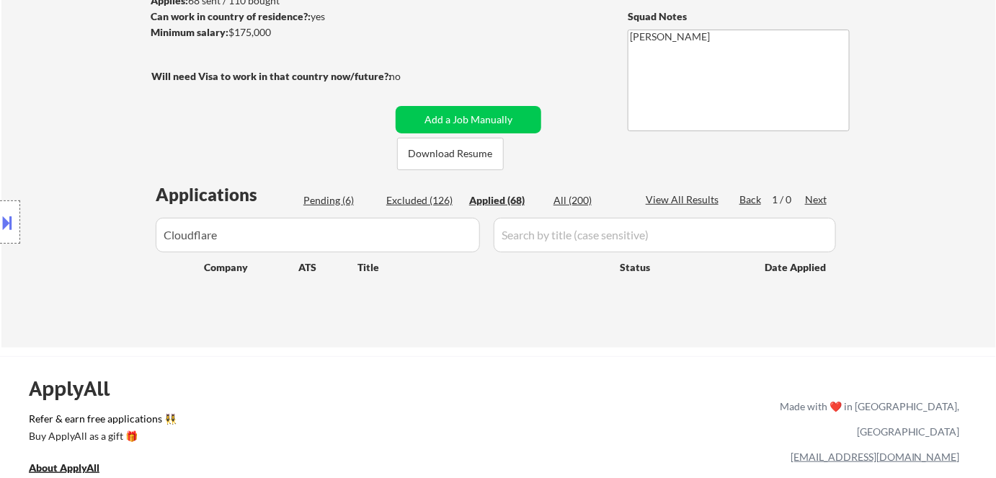
click at [169, 233] on div "Location Inclusions: Austin, TX West Lake Hills, TX Rollingwood, TX Sunset Vall…" at bounding box center [129, 222] width 258 height 267
click at [234, 233] on div "Location Inclusions: Austin, TX West Lake Hills, TX Rollingwood, TX Sunset Vall…" at bounding box center [129, 222] width 258 height 267
click at [595, 230] on input "input" at bounding box center [665, 235] width 342 height 35
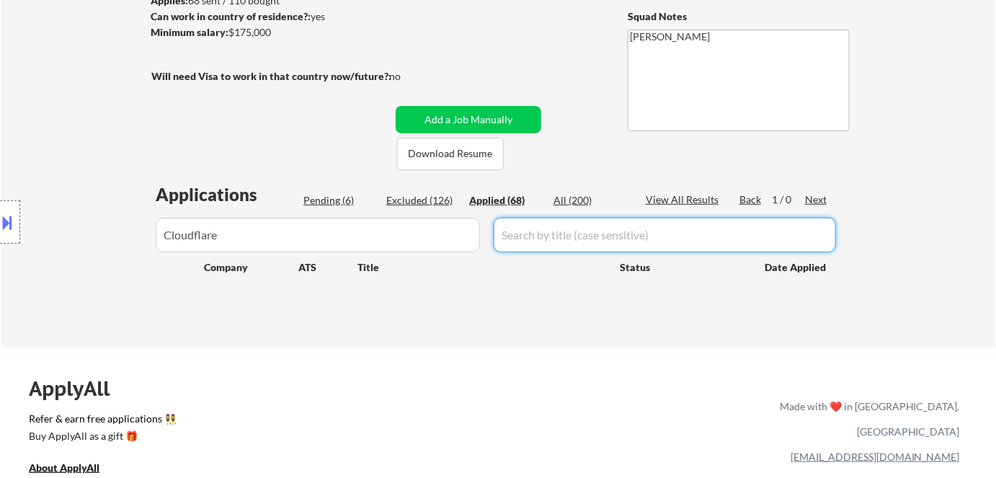
click at [392, 238] on input "input" at bounding box center [318, 235] width 324 height 35
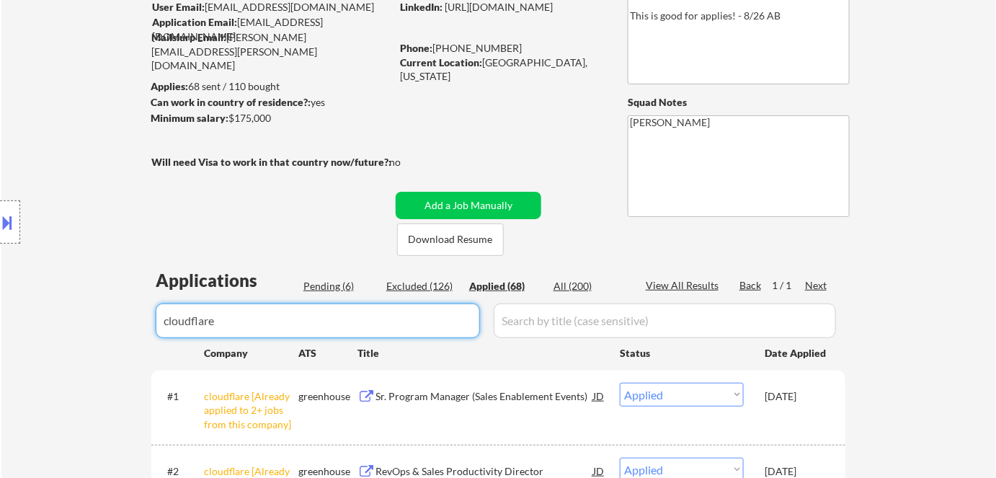
scroll to position [65, 0]
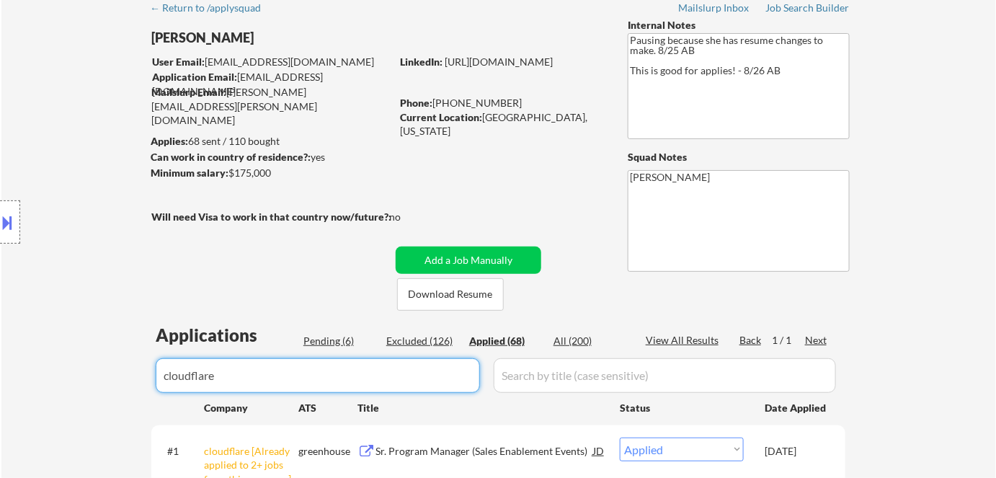
type input "cloudflare"
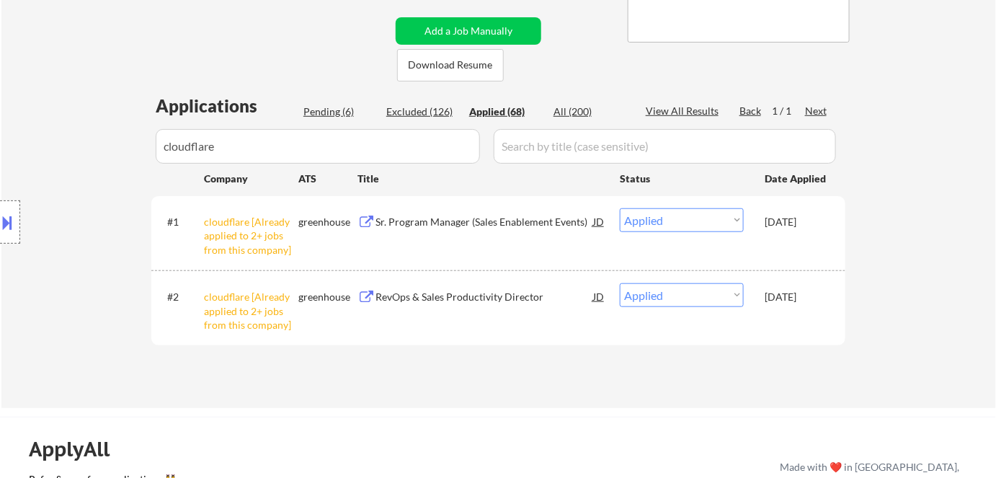
scroll to position [196, 0]
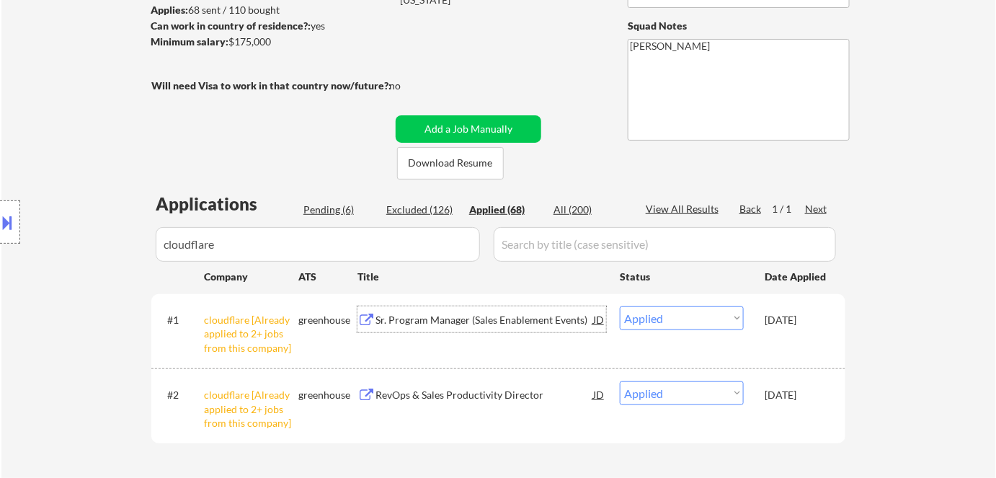
click at [404, 317] on div "Sr. Program Manager (Sales Enablement Events)" at bounding box center [485, 320] width 218 height 14
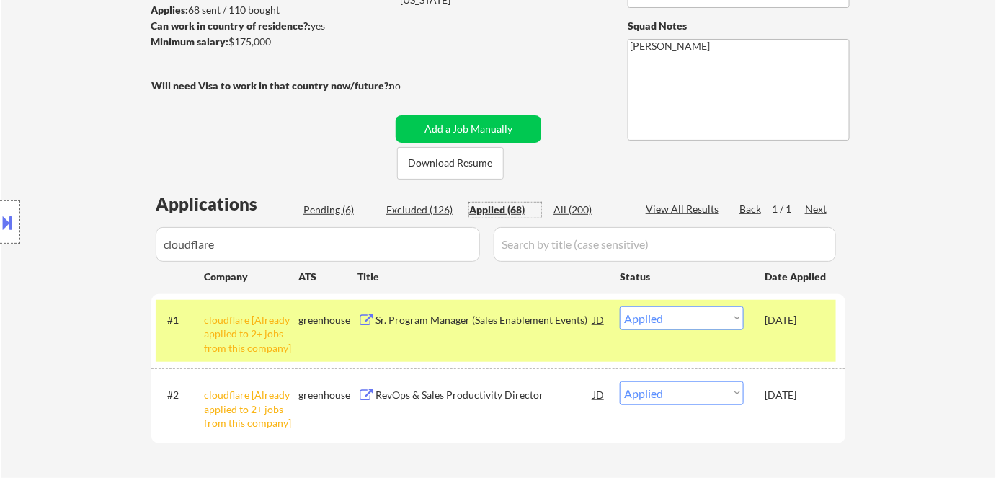
click at [494, 210] on div "Applied (68)" at bounding box center [505, 210] width 72 height 14
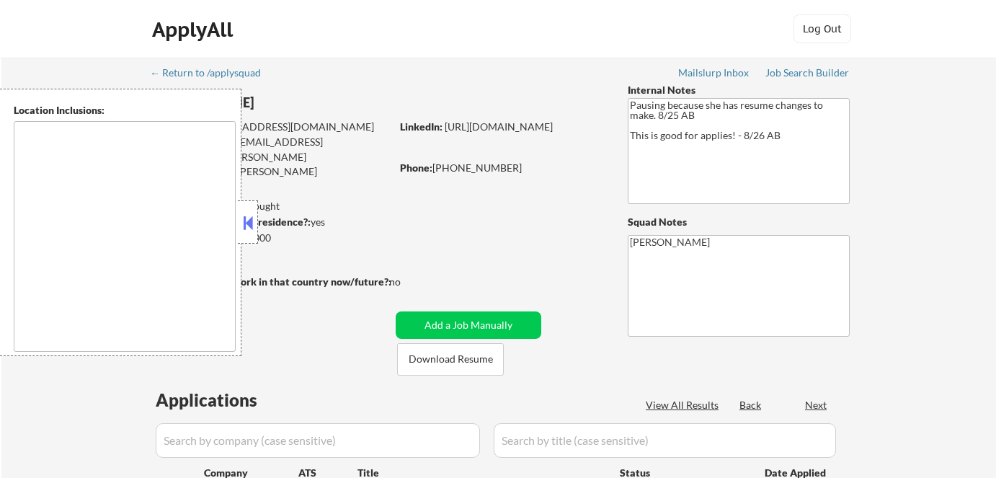
scroll to position [254, 0]
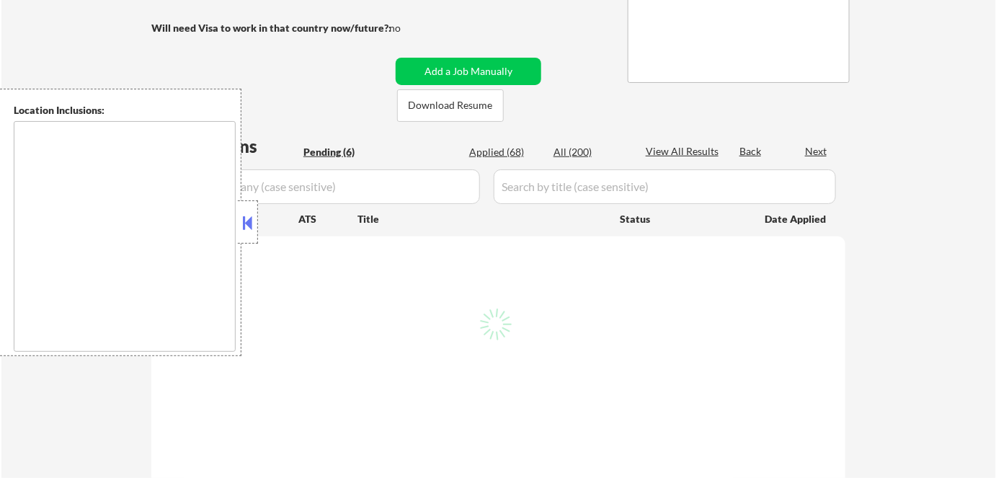
select select ""pending""
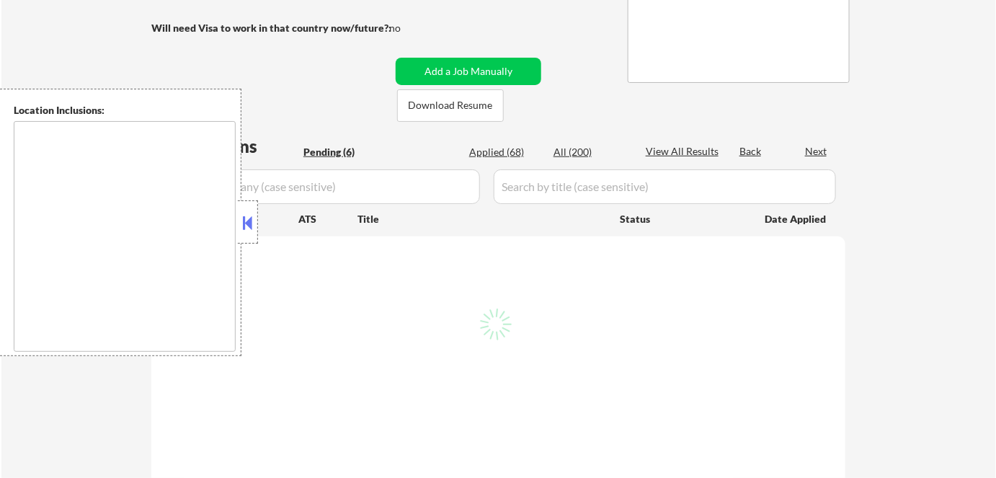
select select ""pending""
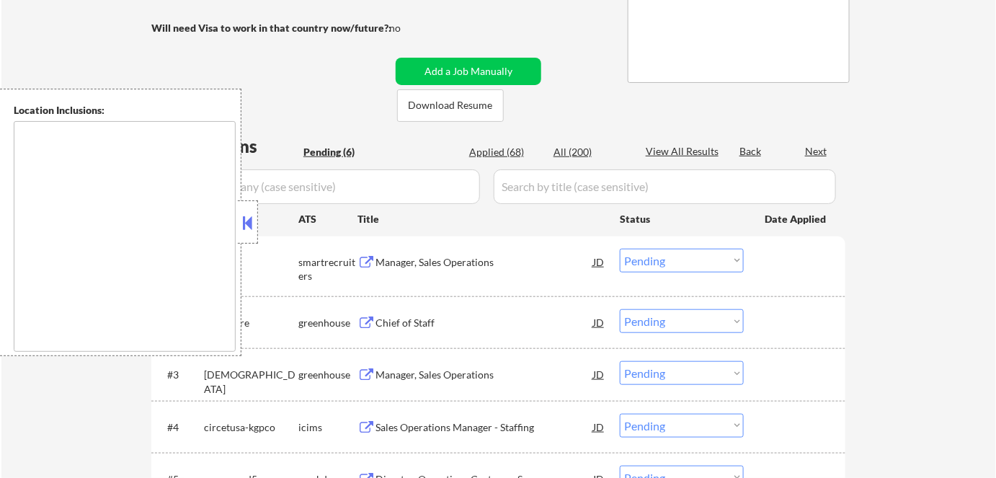
type textarea "[GEOGRAPHIC_DATA], [GEOGRAPHIC_DATA] [GEOGRAPHIC_DATA], [GEOGRAPHIC_DATA] [GEOG…"
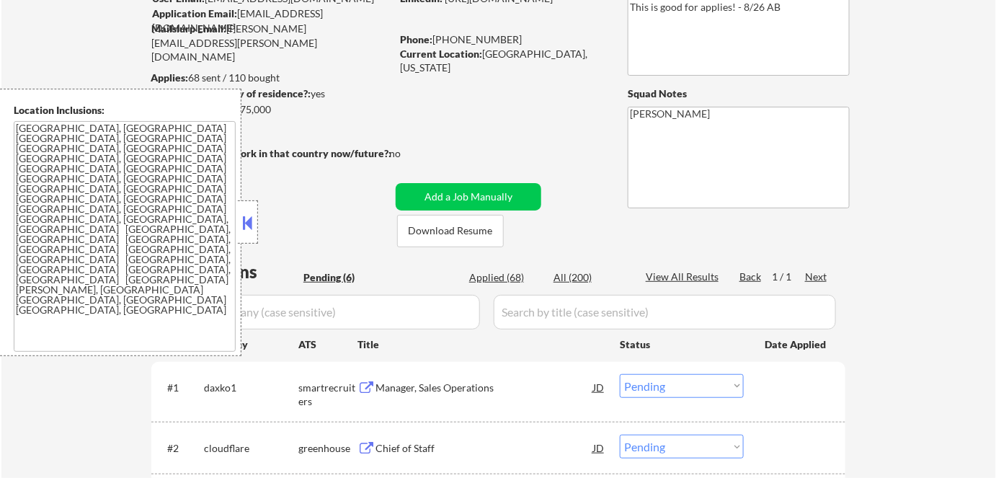
scroll to position [123, 0]
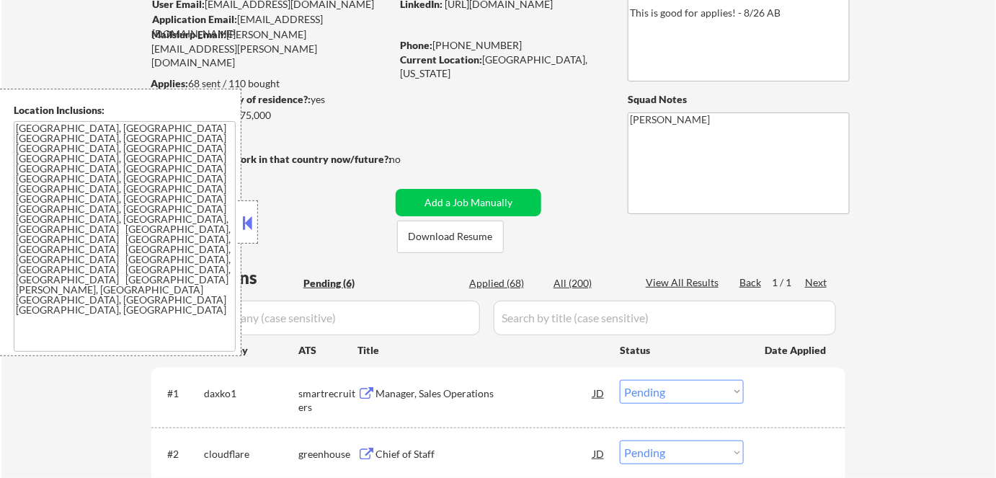
click at [244, 226] on button at bounding box center [248, 223] width 16 height 22
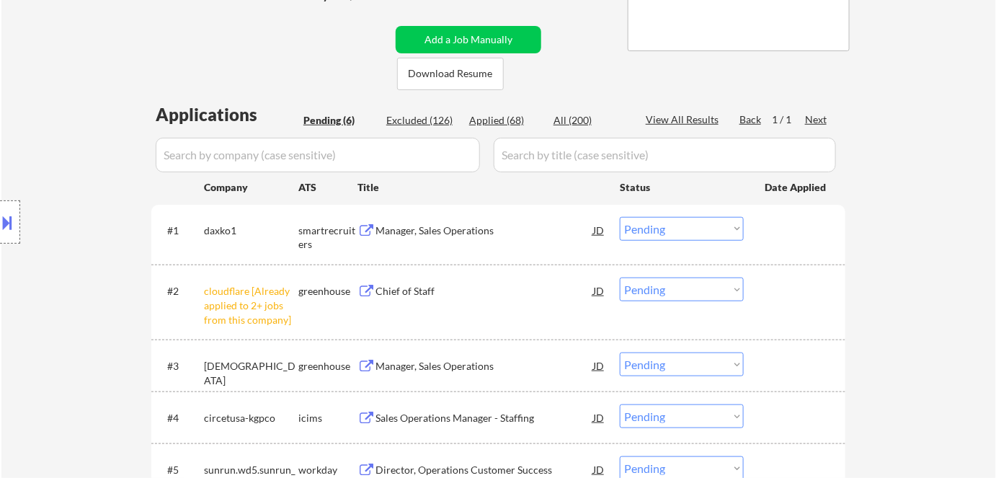
scroll to position [220, 0]
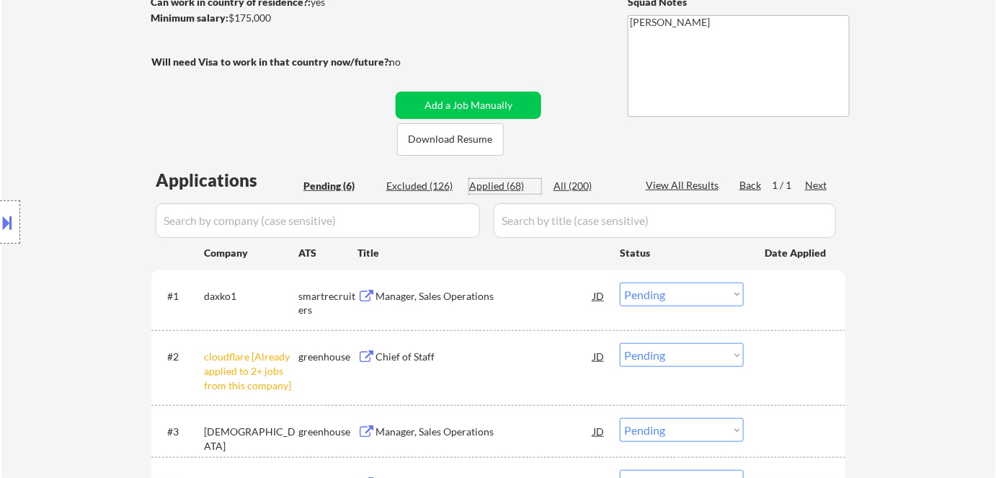
click at [494, 181] on div "Applied (68)" at bounding box center [505, 186] width 72 height 14
select select ""applied""
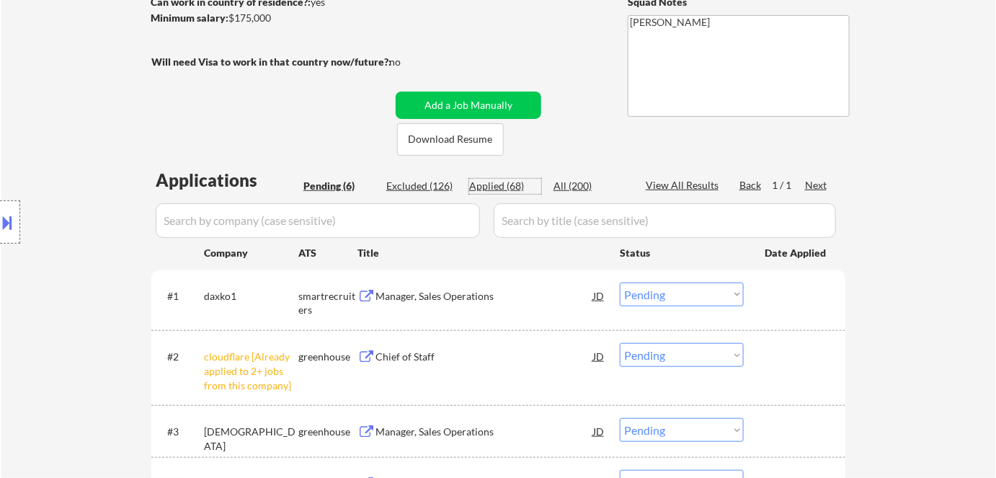
select select ""applied""
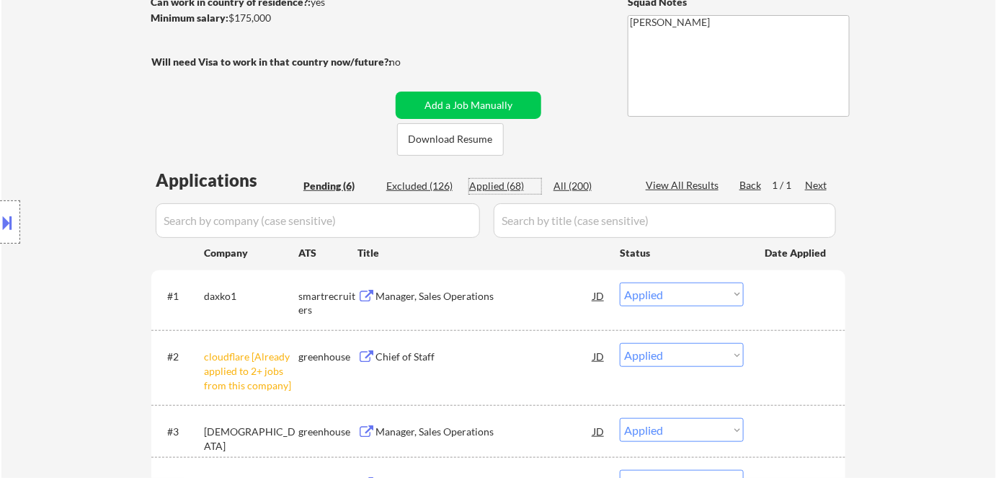
select select ""applied""
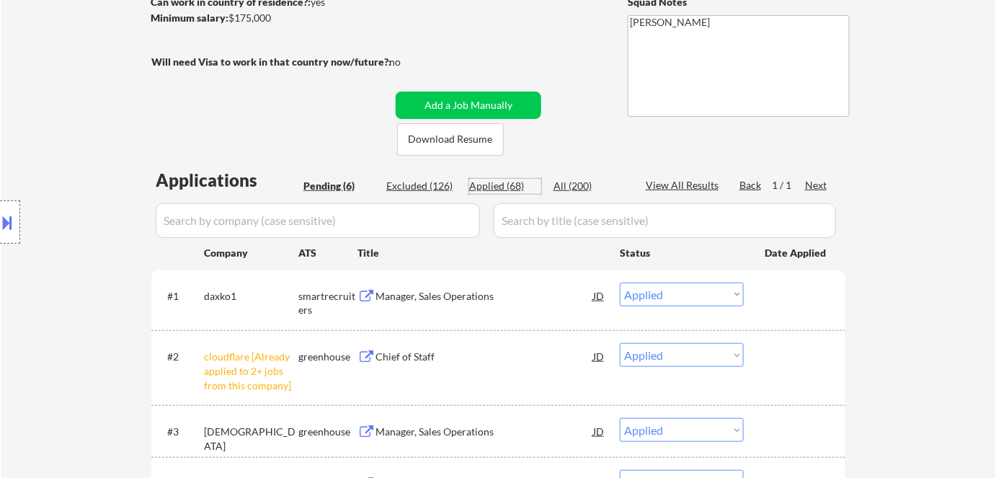
select select ""applied""
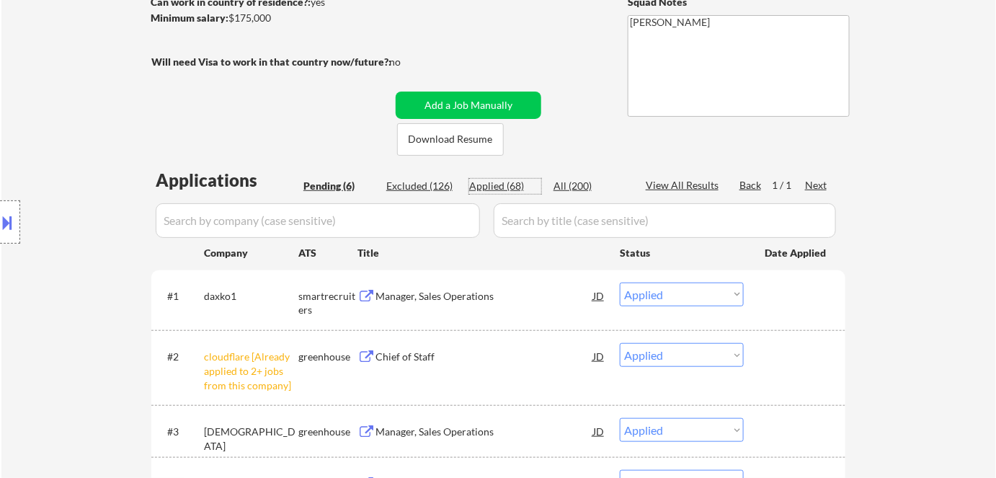
select select ""applied""
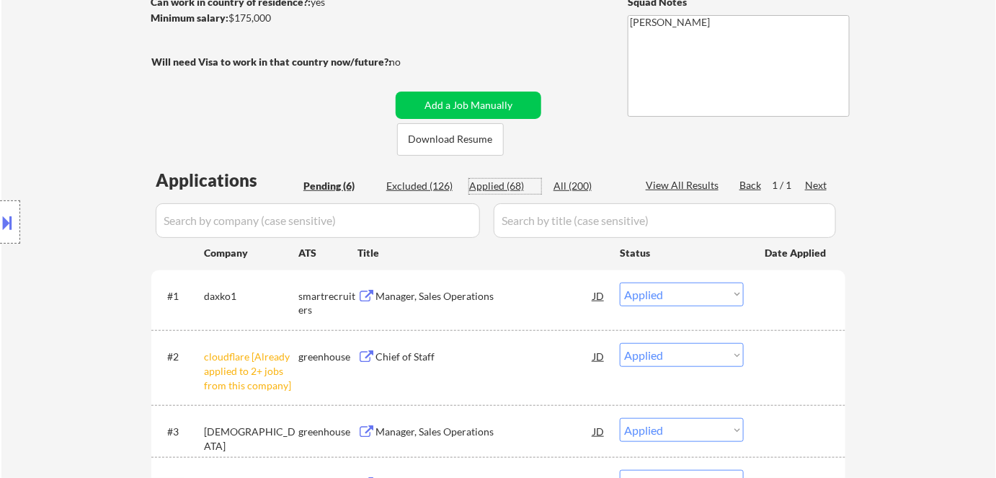
select select ""applied""
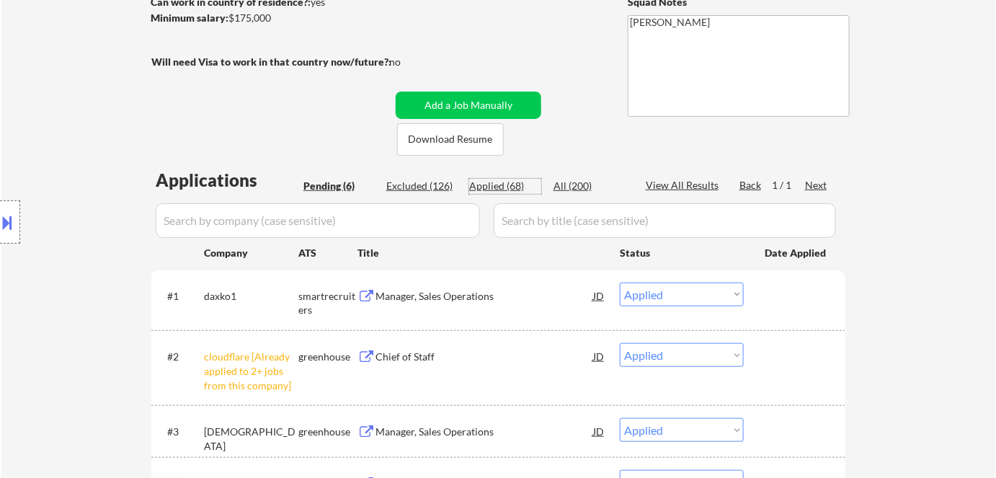
select select ""applied""
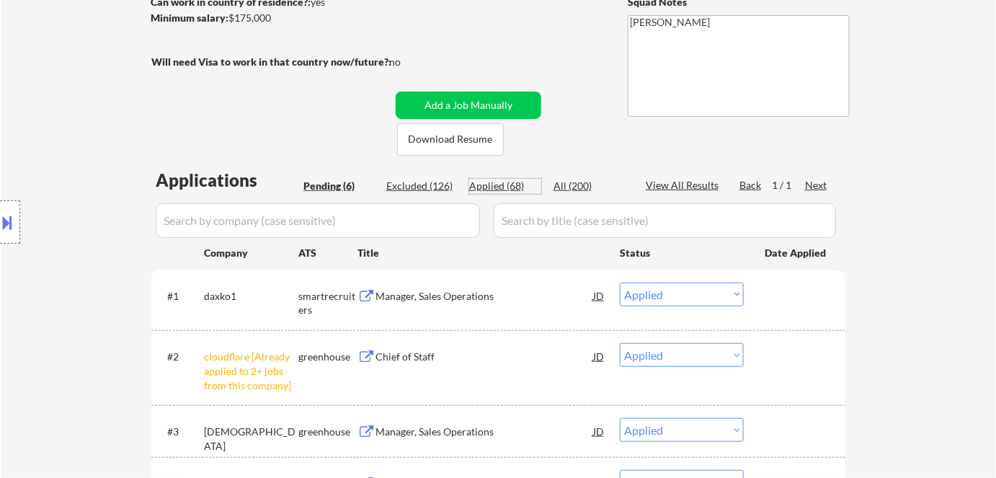
select select ""applied""
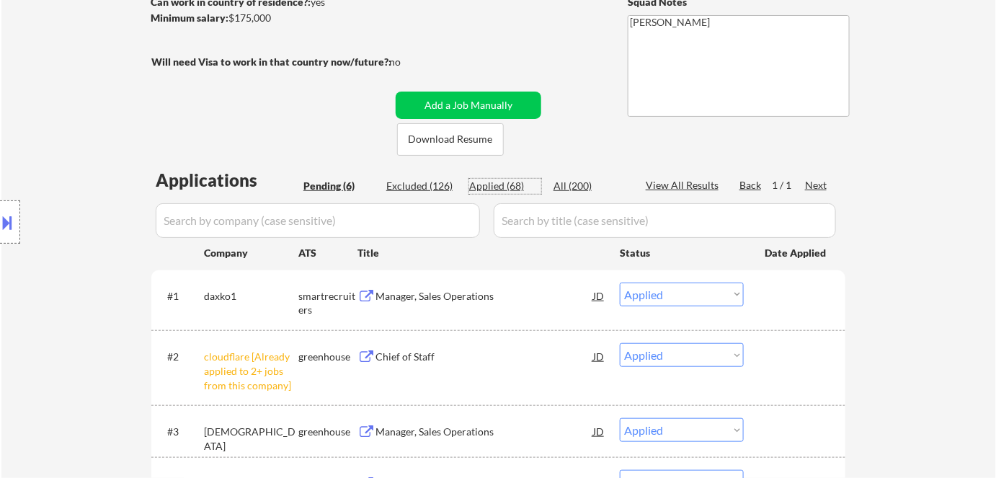
select select ""applied""
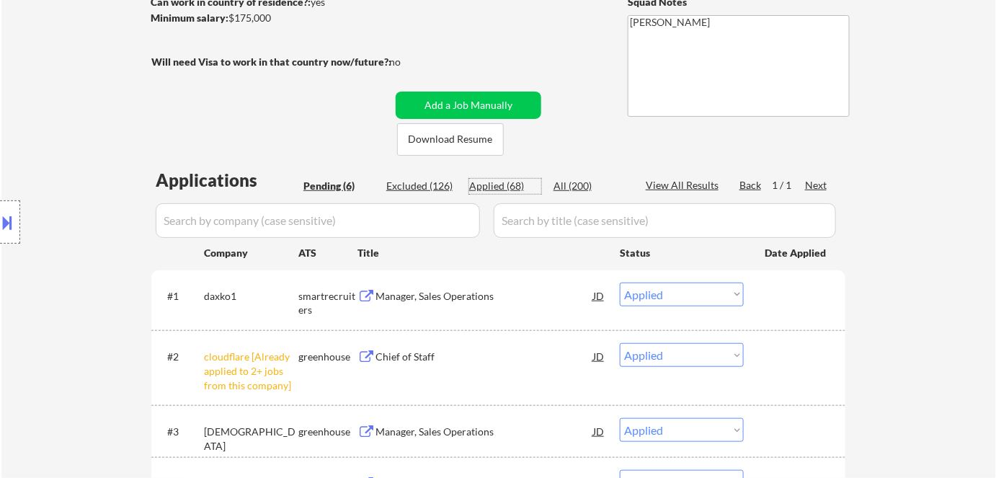
select select ""applied""
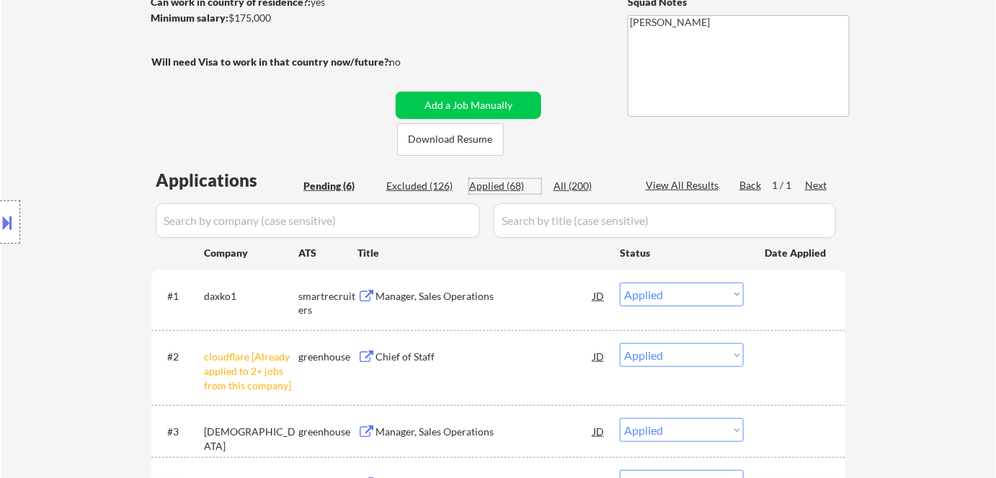
select select ""applied""
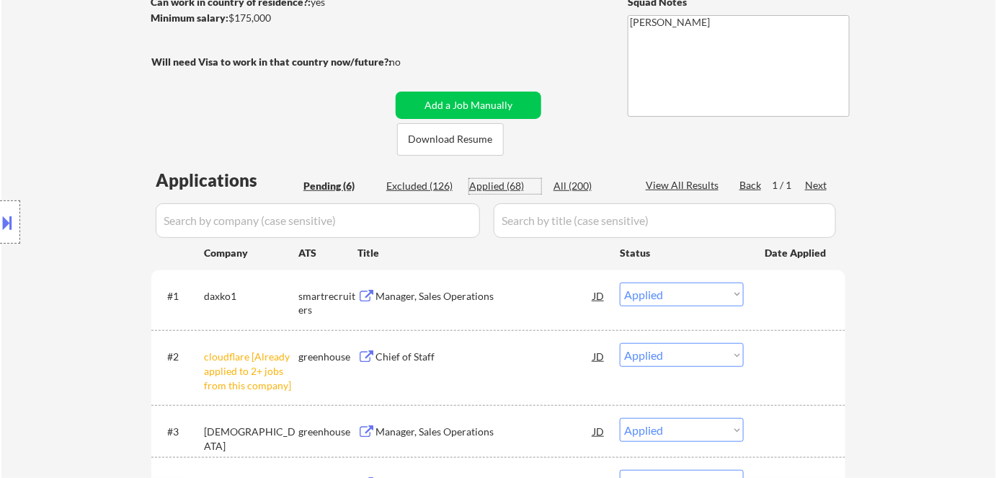
select select ""applied""
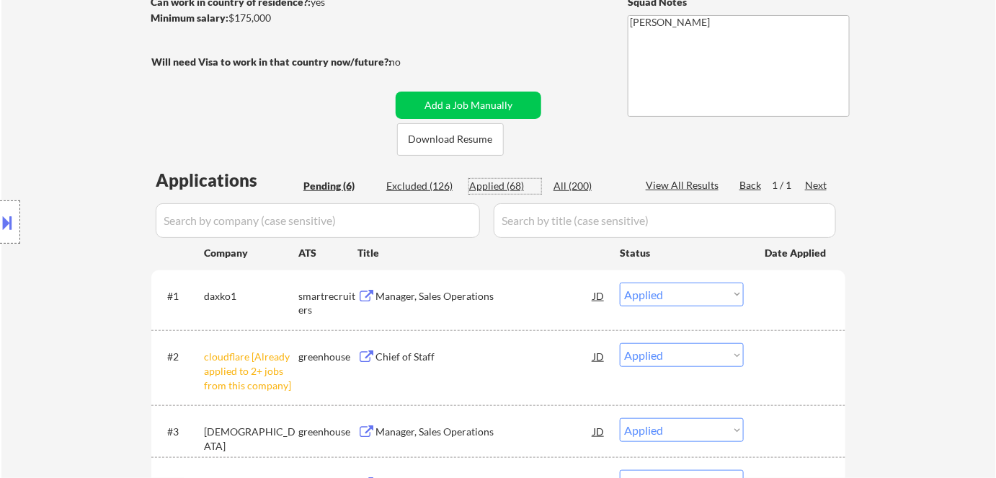
select select ""applied""
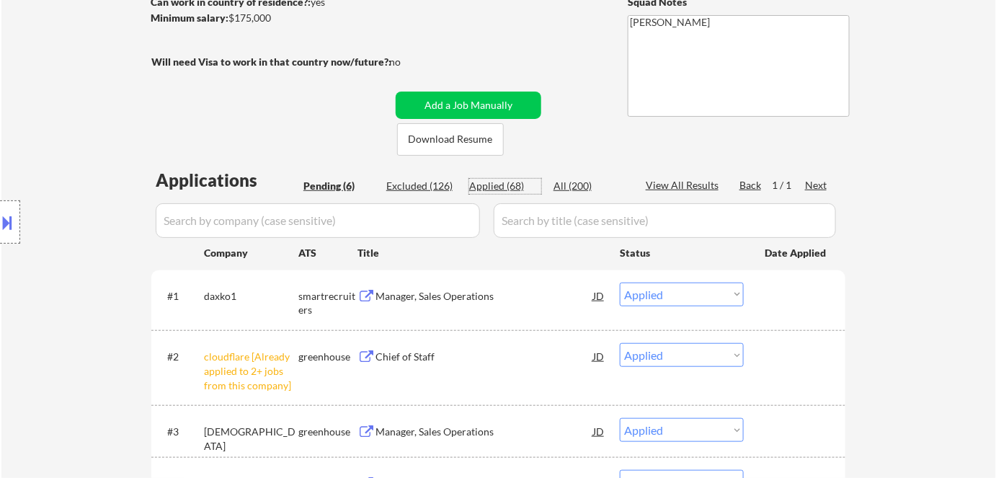
select select ""applied""
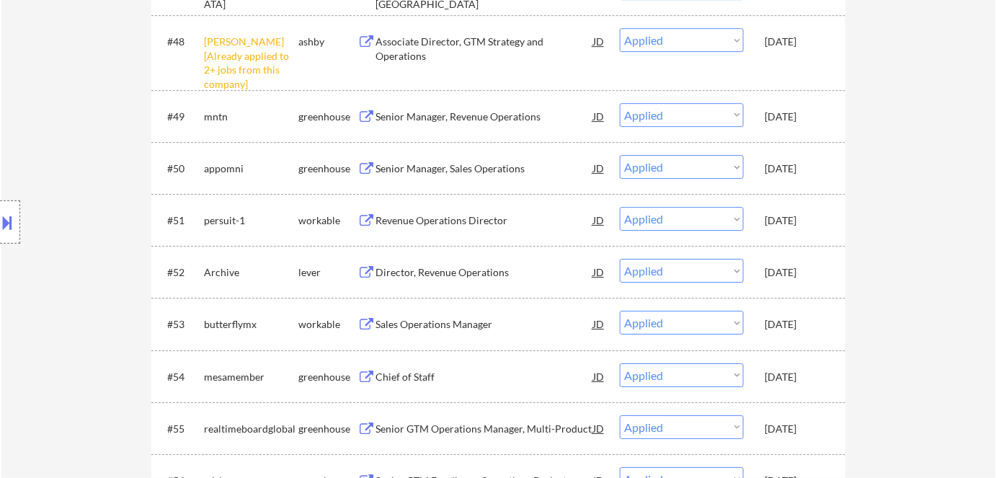
scroll to position [3342, 0]
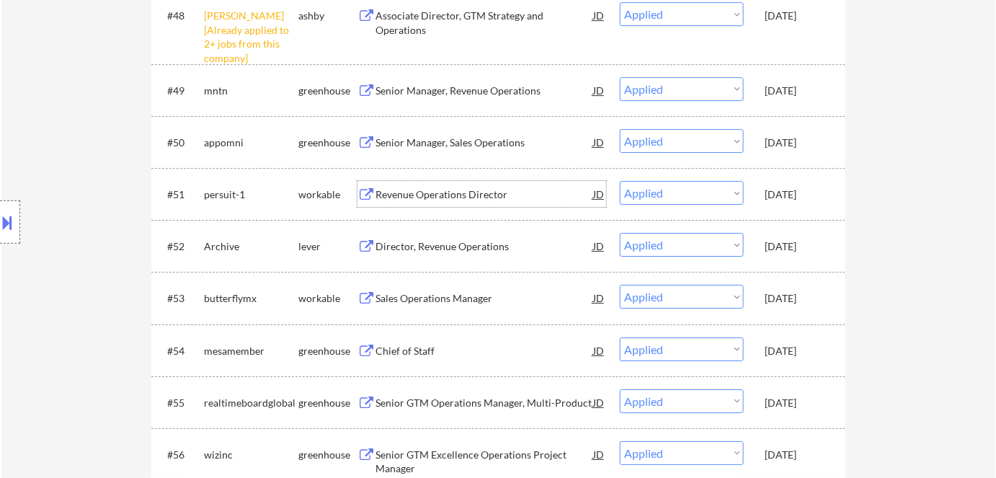
click at [404, 194] on div "Revenue Operations Director" at bounding box center [485, 194] width 218 height 14
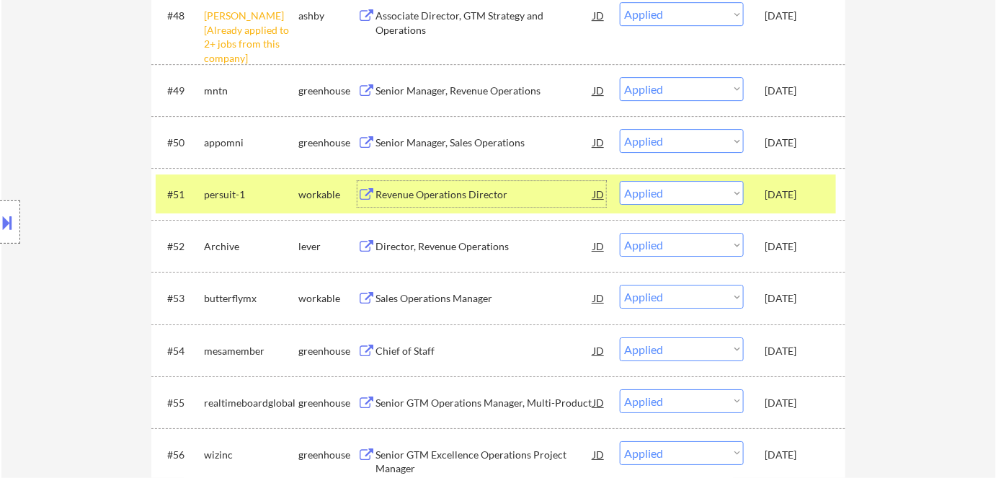
click at [369, 293] on button at bounding box center [367, 299] width 18 height 14
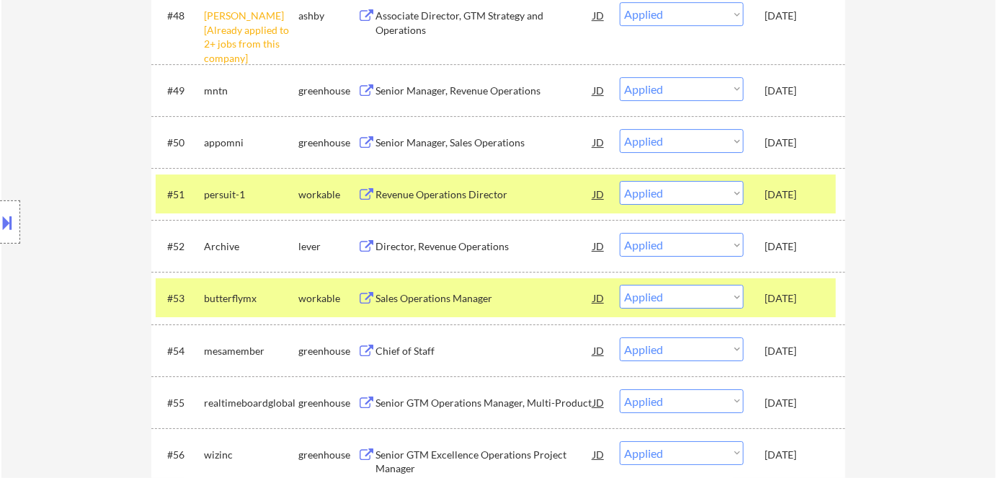
click at [457, 307] on div "Sales Operations Manager" at bounding box center [485, 298] width 218 height 26
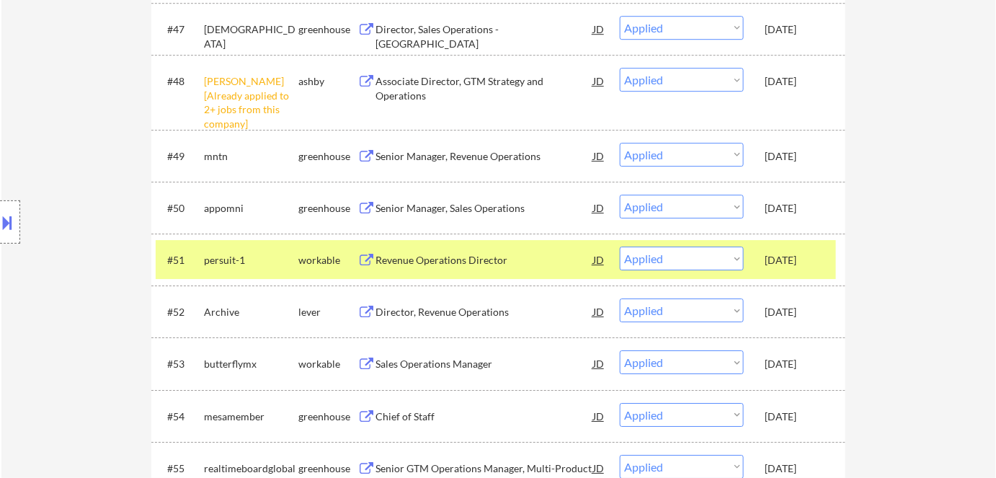
scroll to position [3296, 0]
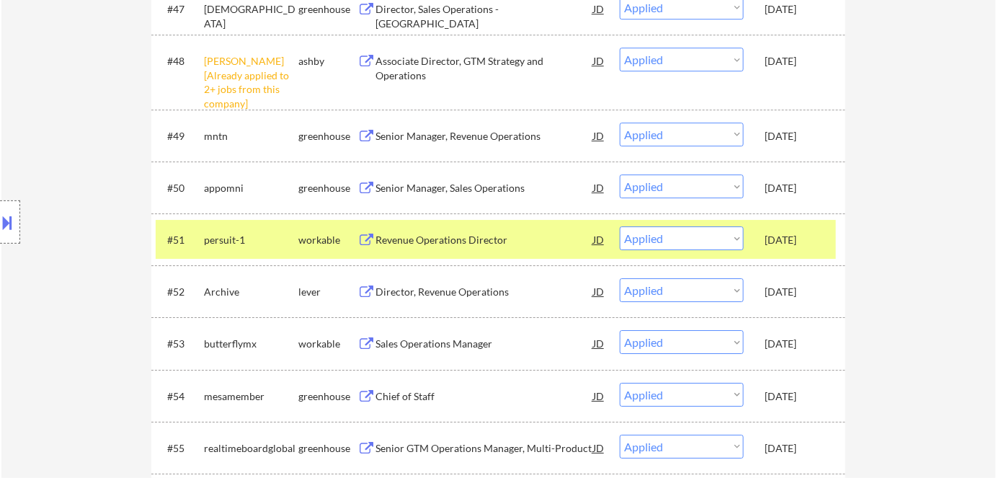
click at [373, 349] on button at bounding box center [367, 344] width 18 height 14
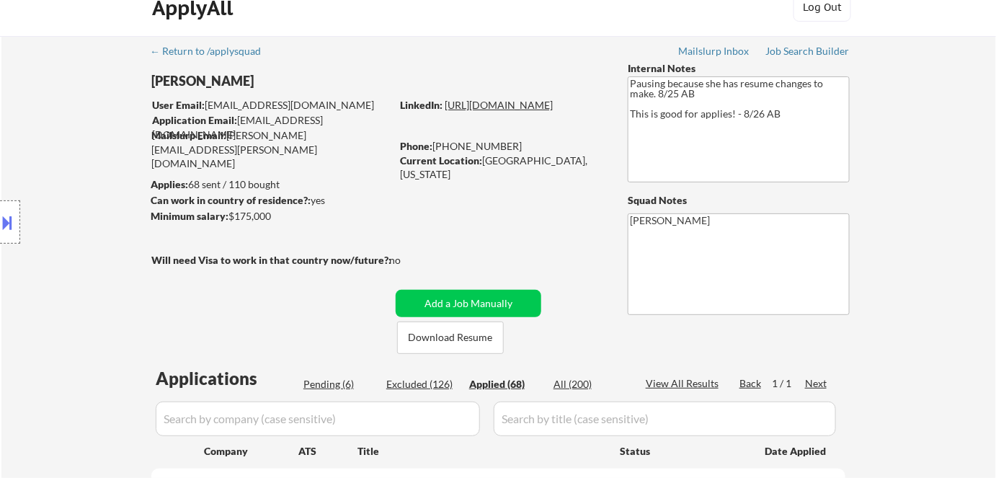
scroll to position [0, 0]
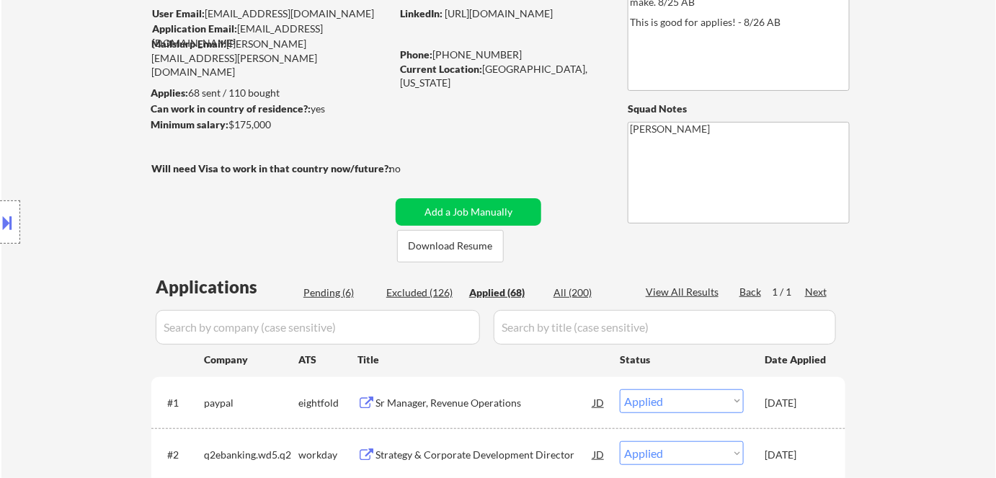
scroll to position [196, 0]
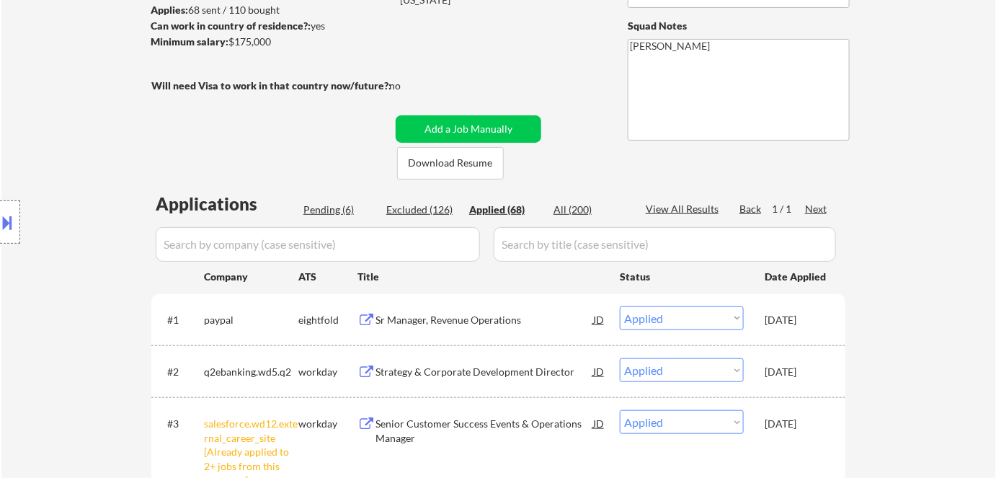
click at [332, 208] on div "Pending (6)" at bounding box center [339, 210] width 72 height 14
select select ""pending""
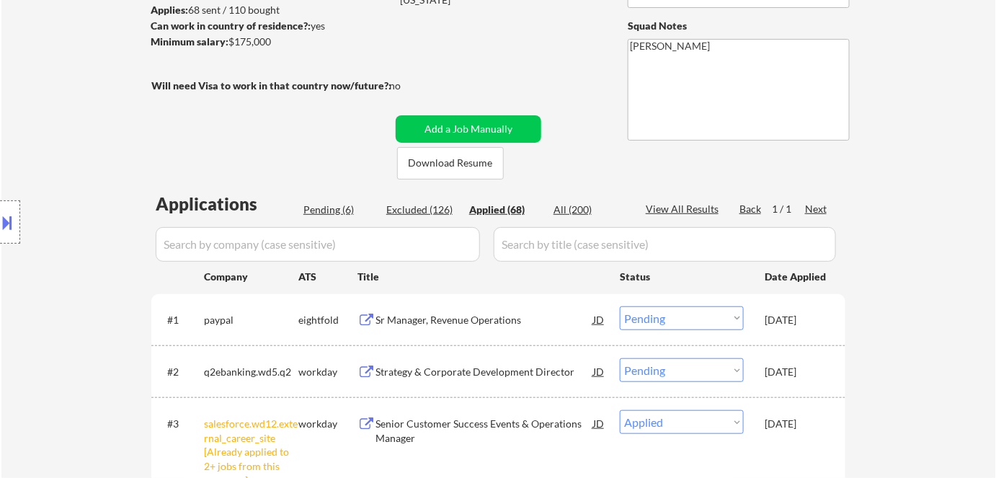
select select ""pending""
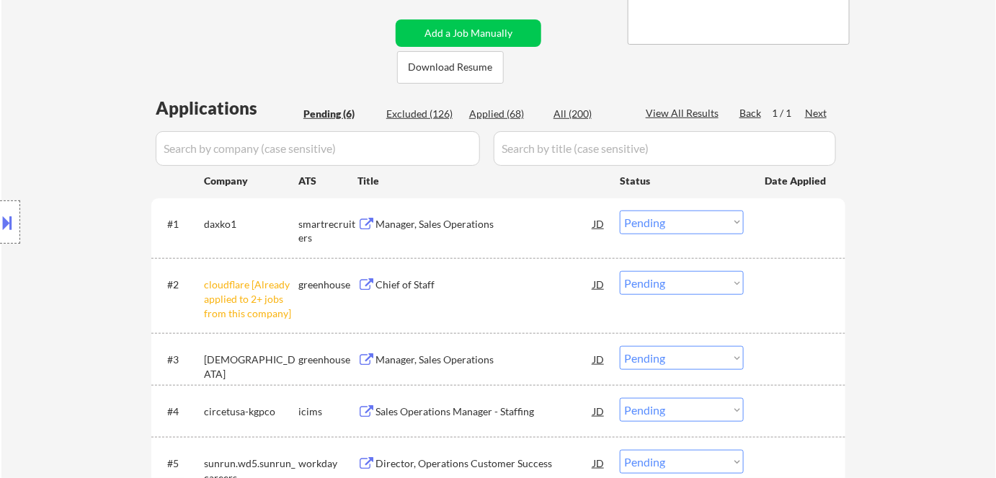
scroll to position [393, 0]
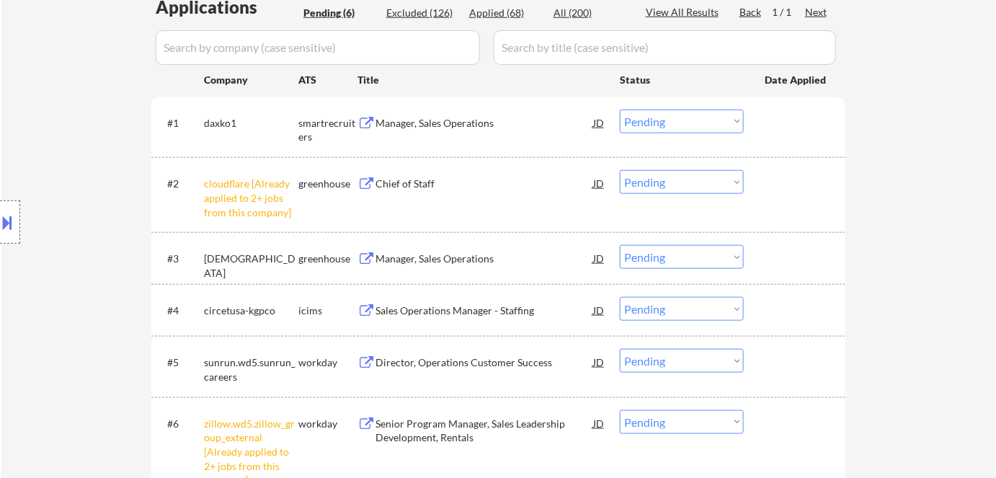
click at [665, 183] on select "Choose an option... Pending Applied Excluded (Questions) Excluded (Expired) Exc…" at bounding box center [682, 182] width 124 height 24
click at [620, 170] on select "Choose an option... Pending Applied Excluded (Questions) Excluded (Expired) Exc…" at bounding box center [682, 182] width 124 height 24
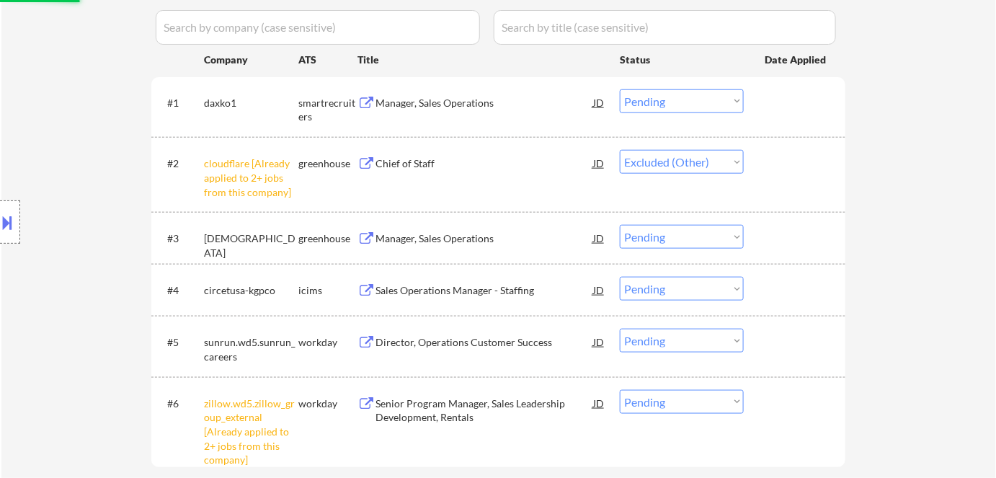
scroll to position [524, 0]
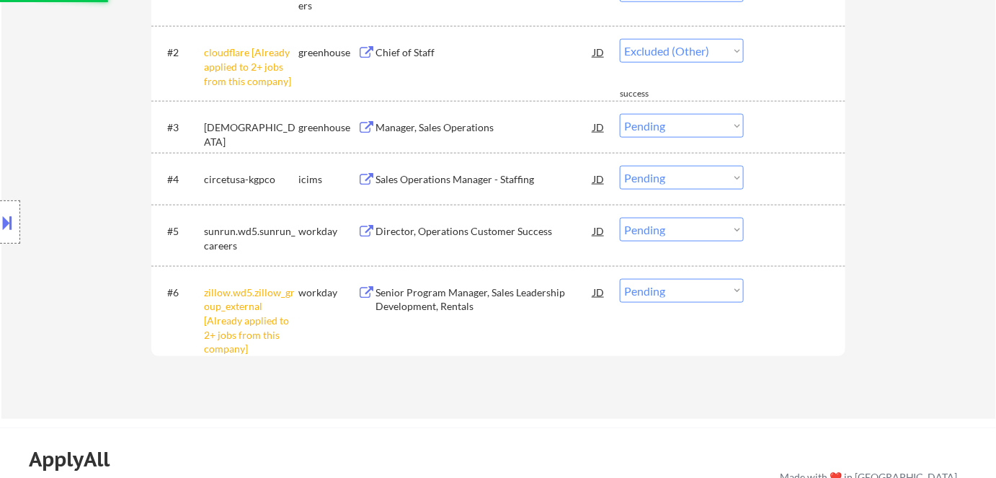
select select ""pending""
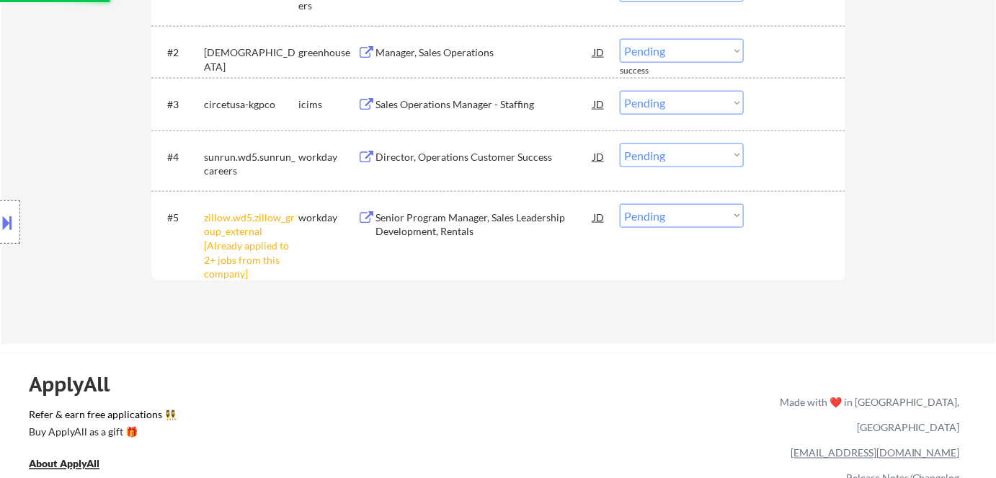
click at [676, 212] on select "Choose an option... Pending Applied Excluded (Questions) Excluded (Expired) Exc…" at bounding box center [682, 216] width 124 height 24
select select ""excluded__other_""
click at [620, 204] on select "Choose an option... Pending Applied Excluded (Questions) Excluded (Expired) Exc…" at bounding box center [682, 216] width 124 height 24
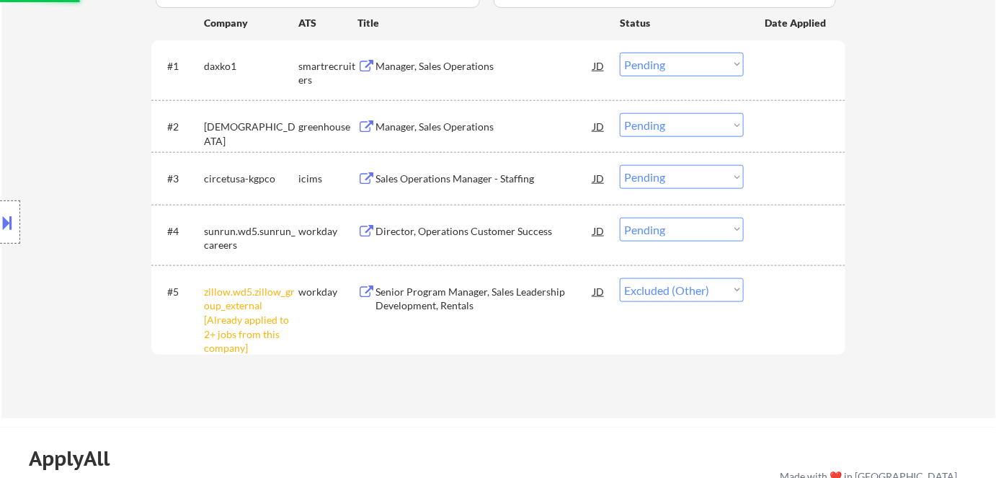
scroll to position [393, 0]
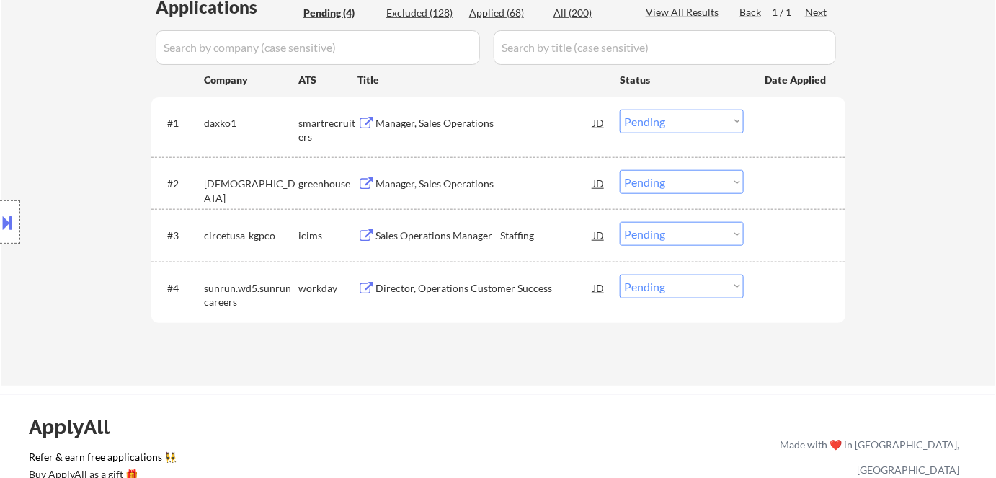
click at [381, 122] on div "Manager, Sales Operations" at bounding box center [485, 123] width 218 height 14
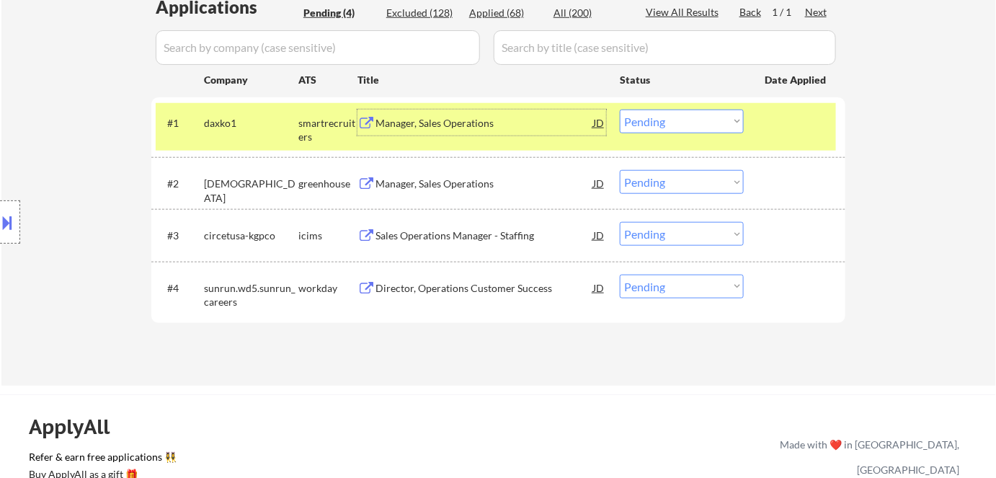
click at [381, 182] on div "Manager, Sales Operations" at bounding box center [485, 184] width 218 height 14
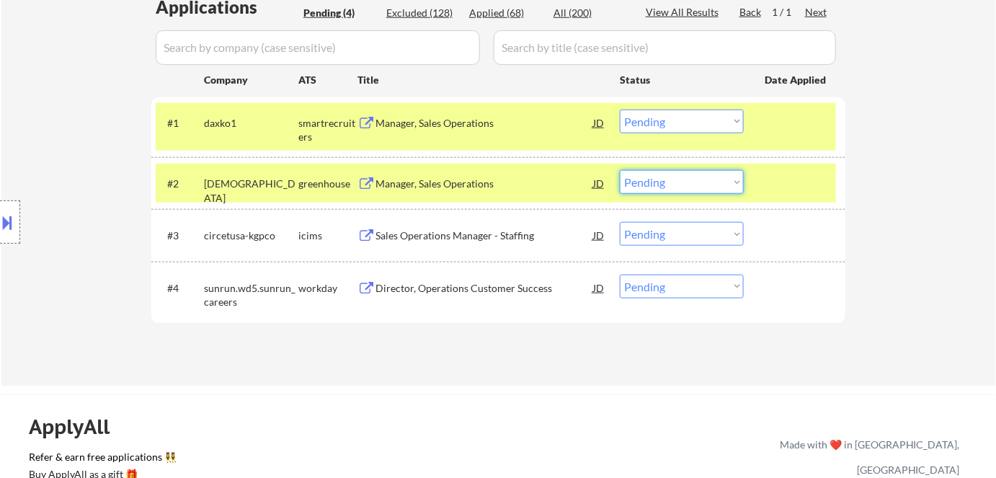
click at [678, 187] on select "Choose an option... Pending Applied Excluded (Questions) Excluded (Expired) Exc…" at bounding box center [682, 182] width 124 height 24
click at [620, 170] on select "Choose an option... Pending Applied Excluded (Questions) Excluded (Expired) Exc…" at bounding box center [682, 182] width 124 height 24
select select ""pending""
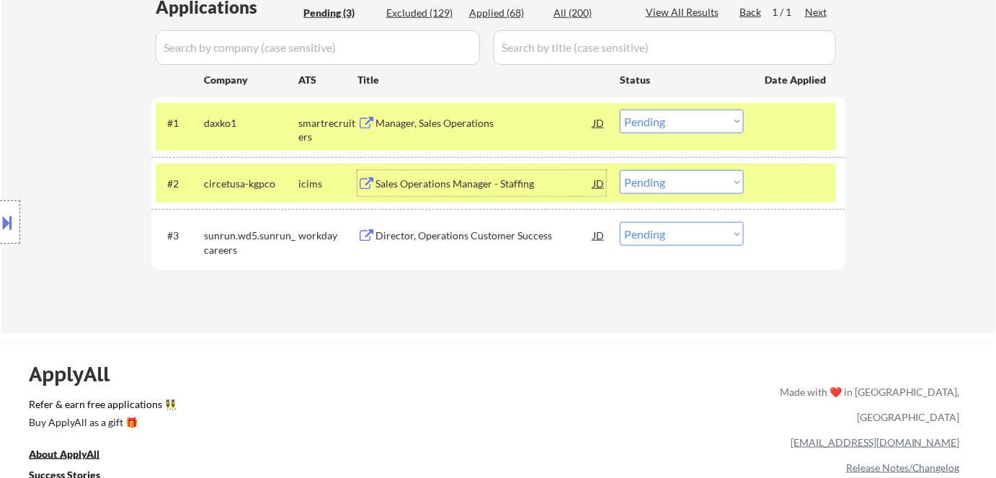
click at [461, 181] on div "Sales Operations Manager - Staffing" at bounding box center [485, 184] width 218 height 14
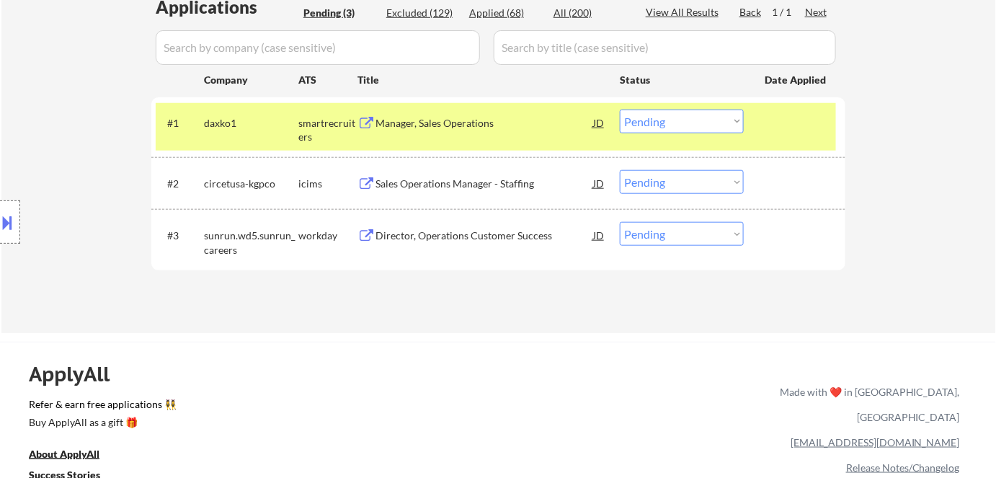
click at [451, 231] on div "Director, Operations Customer Success" at bounding box center [485, 236] width 218 height 14
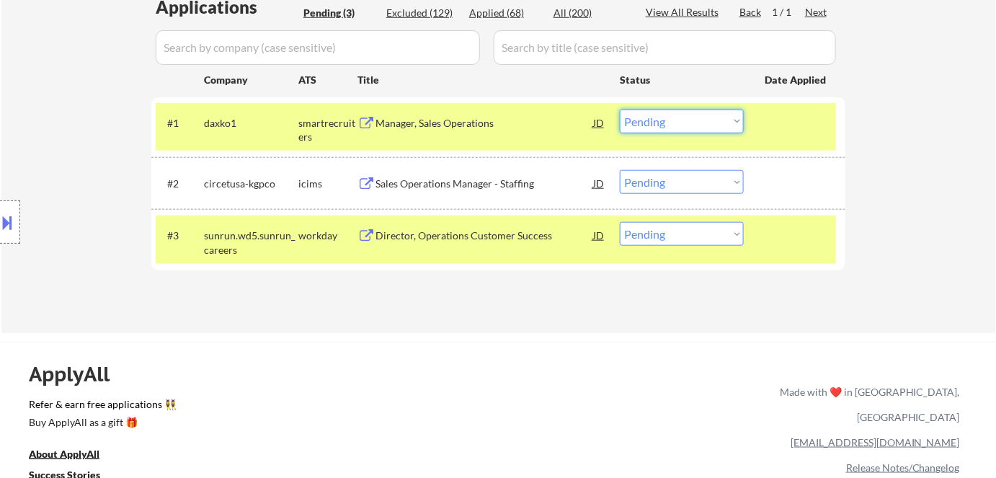
click at [667, 125] on select "Choose an option... Pending Applied Excluded (Questions) Excluded (Expired) Exc…" at bounding box center [682, 122] width 124 height 24
click at [620, 110] on select "Choose an option... Pending Applied Excluded (Questions) Excluded (Expired) Exc…" at bounding box center [682, 122] width 124 height 24
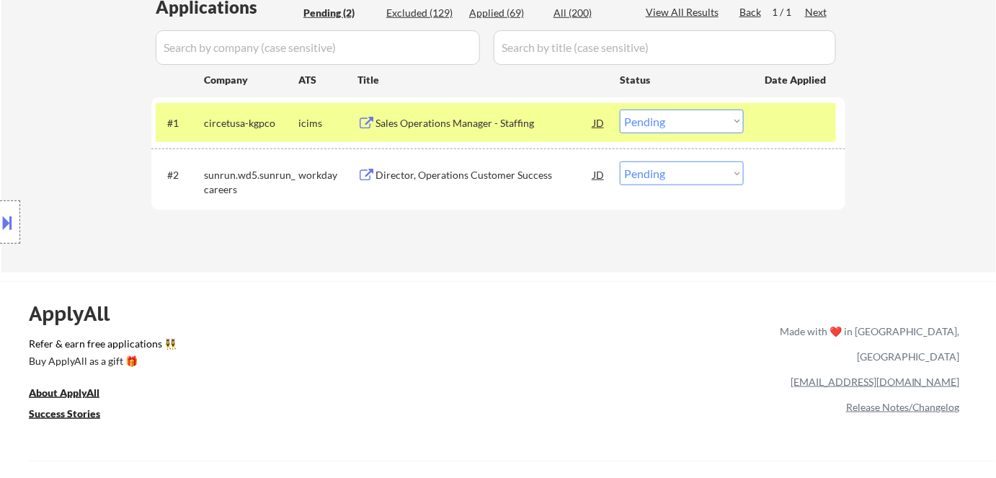
drag, startPoint x: 664, startPoint y: 123, endPoint x: 668, endPoint y: 132, distance: 9.7
click at [665, 123] on select "Choose an option... Pending Applied Excluded (Questions) Excluded (Expired) Exc…" at bounding box center [682, 122] width 124 height 24
click at [620, 110] on select "Choose an option... Pending Applied Excluded (Questions) Excluded (Expired) Exc…" at bounding box center [682, 122] width 124 height 24
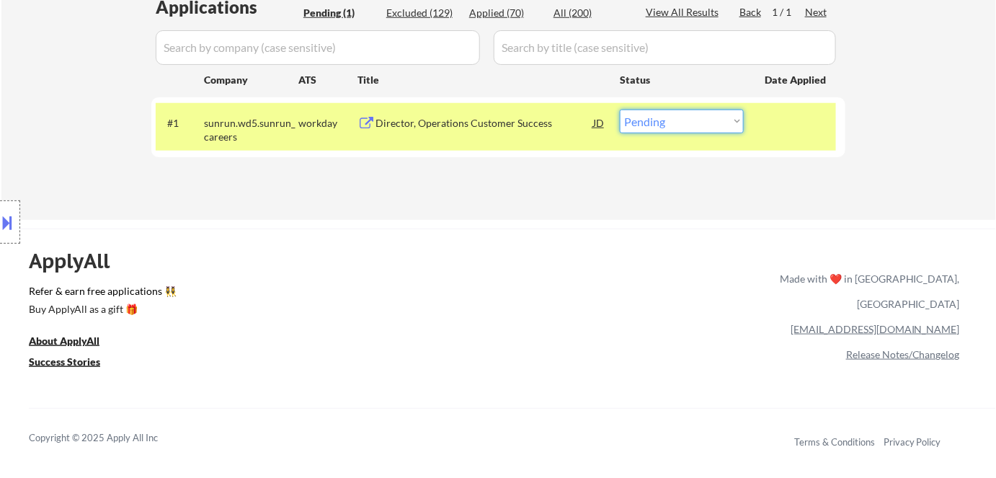
click at [653, 125] on select "Choose an option... Pending Applied Excluded (Questions) Excluded (Expired) Exc…" at bounding box center [682, 122] width 124 height 24
select select ""applied""
click at [620, 110] on select "Choose an option... Pending Applied Excluded (Questions) Excluded (Expired) Exc…" at bounding box center [682, 122] width 124 height 24
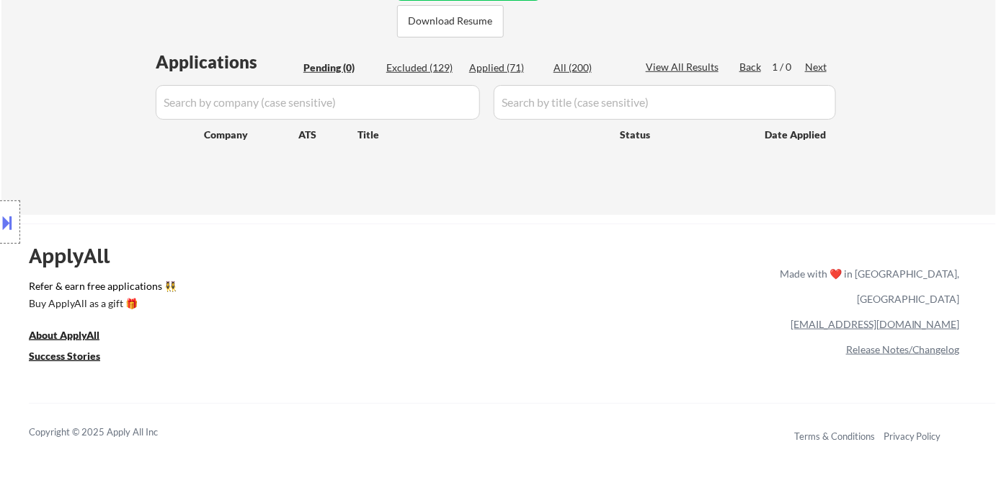
scroll to position [262, 0]
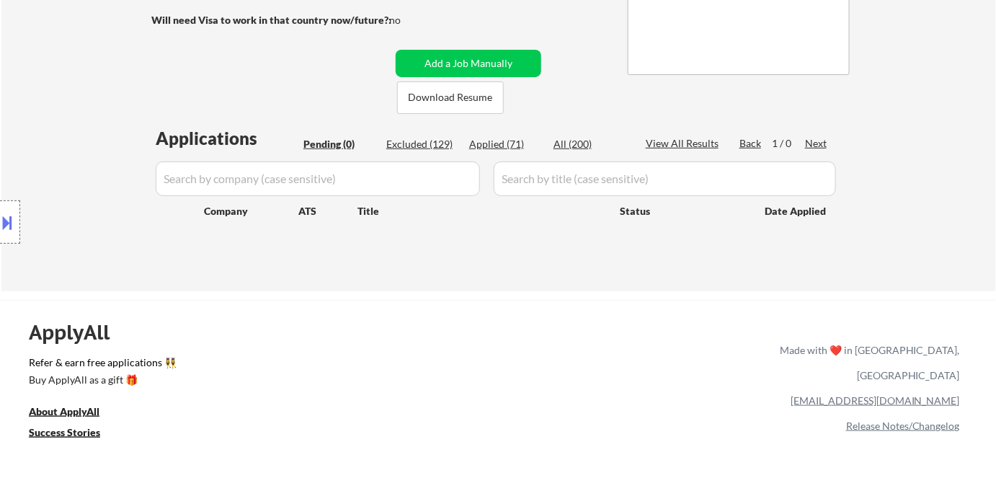
click at [513, 146] on div "Applied (71)" at bounding box center [505, 144] width 72 height 14
select select ""applied""
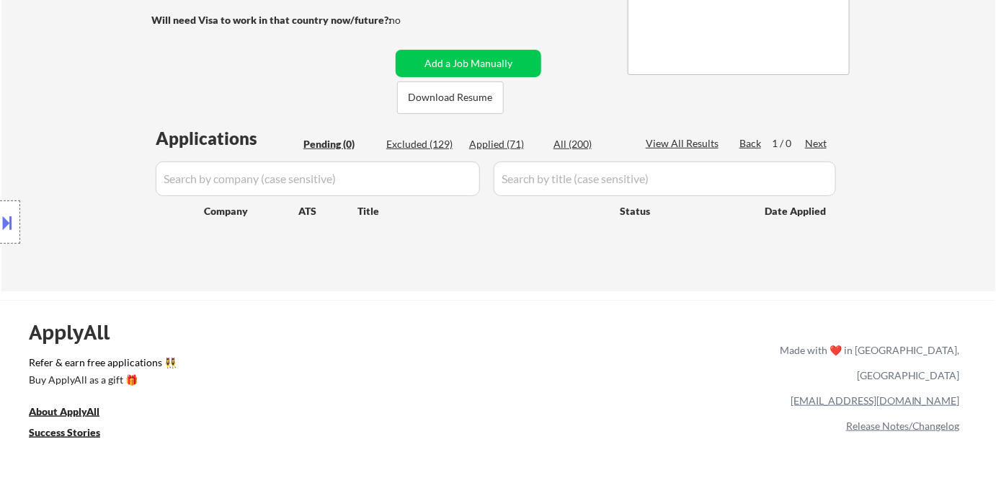
select select ""applied""
